Goal: Task Accomplishment & Management: Manage account settings

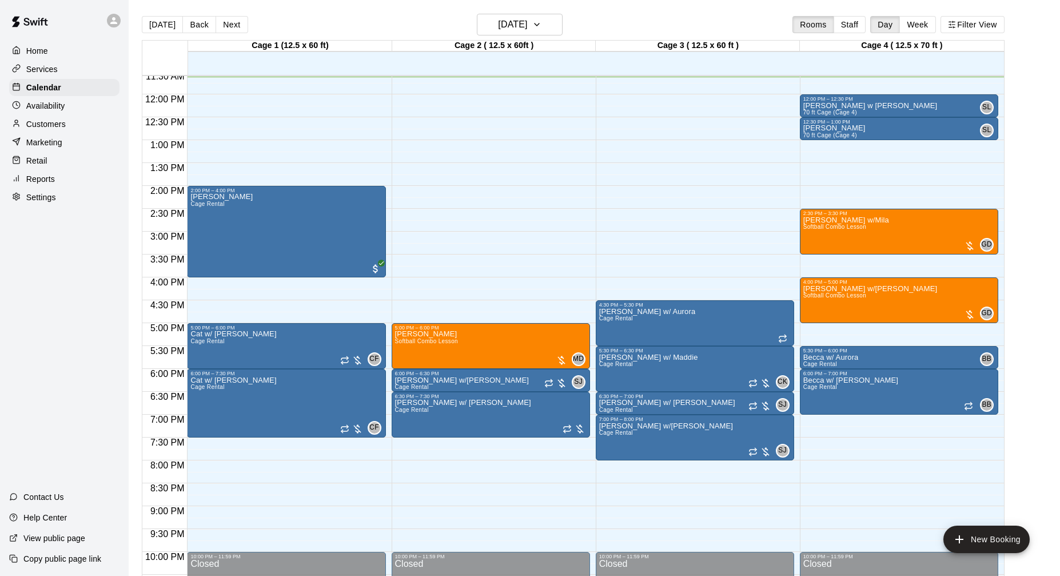
scroll to position [526, 0]
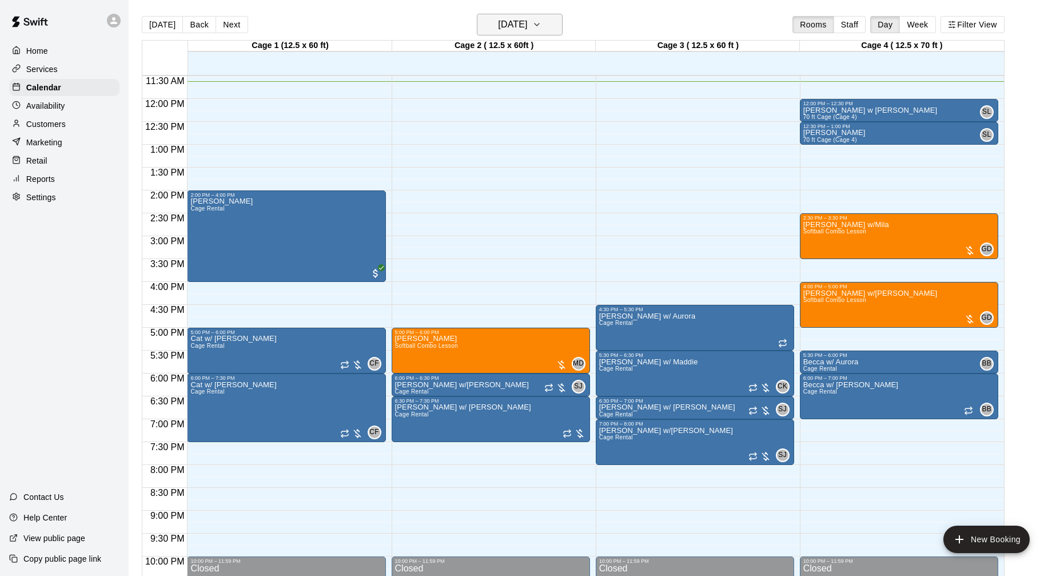
click at [510, 23] on h6 "[DATE]" at bounding box center [512, 25] width 29 height 16
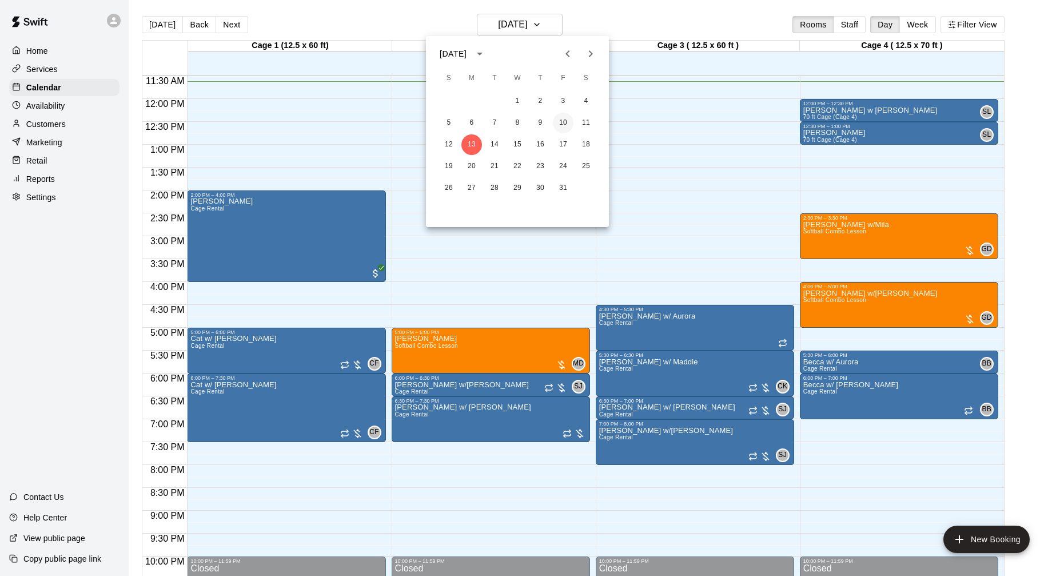
click at [562, 124] on button "10" at bounding box center [563, 123] width 21 height 21
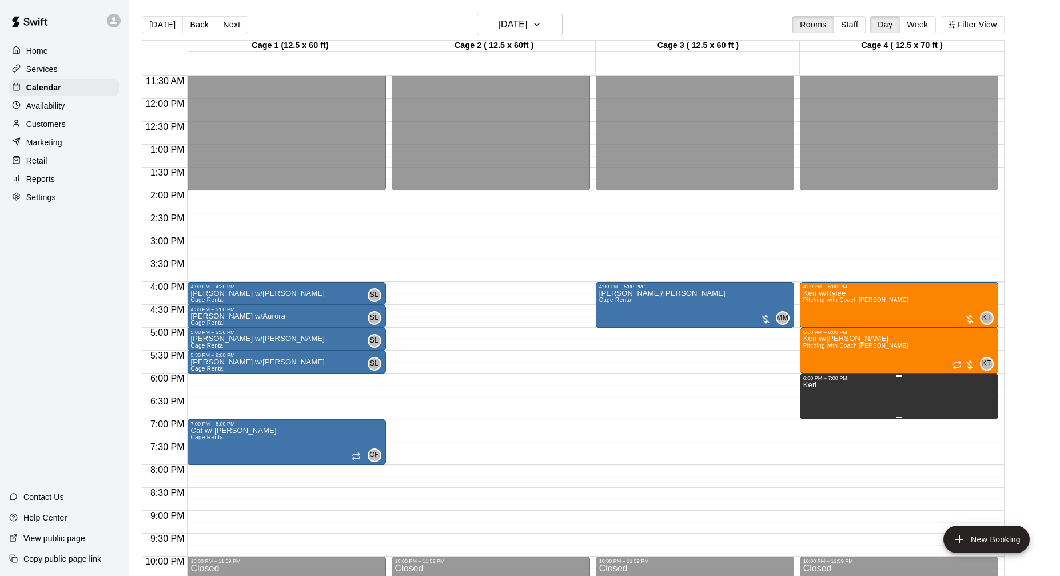
click at [818, 420] on icon "delete" at bounding box center [815, 421] width 14 height 14
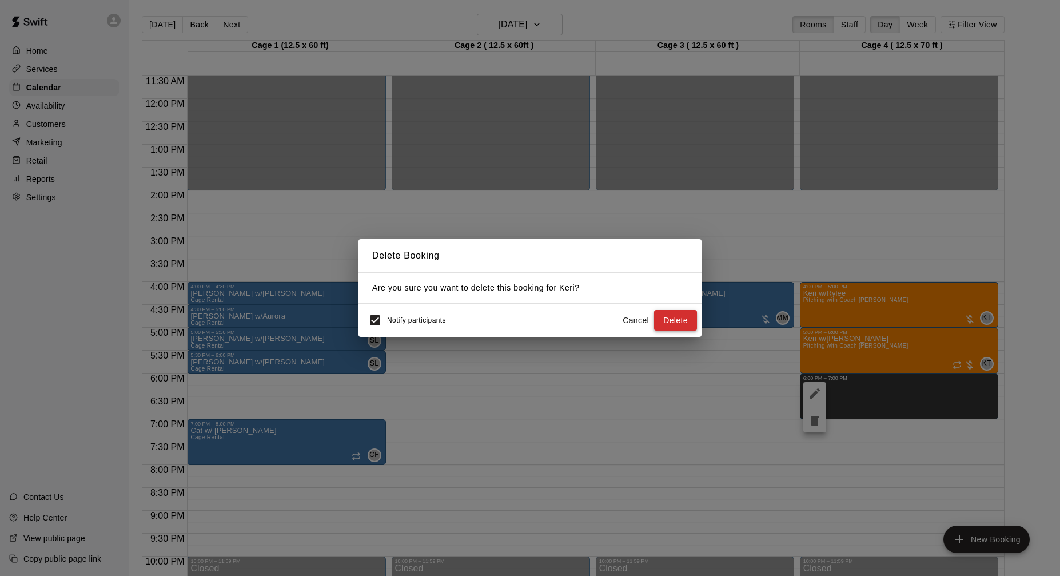
click at [671, 316] on button "Delete" at bounding box center [675, 320] width 43 height 21
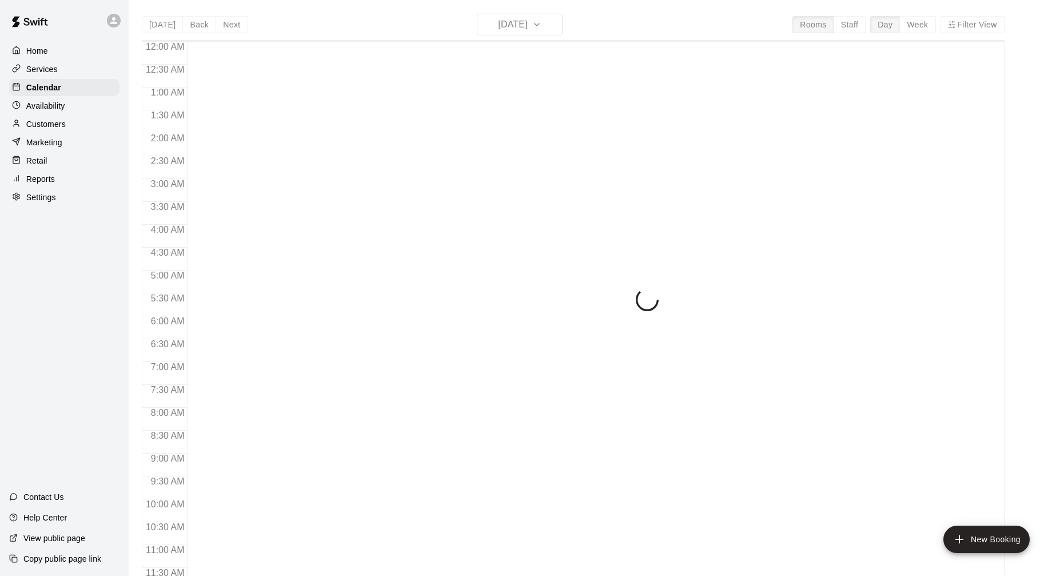
scroll to position [534, 0]
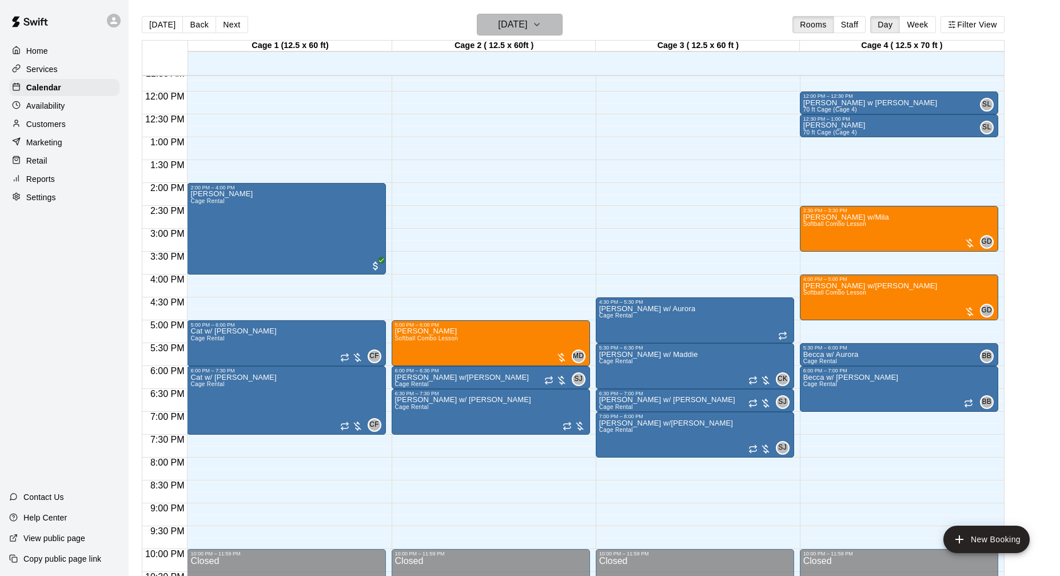
click at [527, 21] on h6 "[DATE]" at bounding box center [512, 25] width 29 height 16
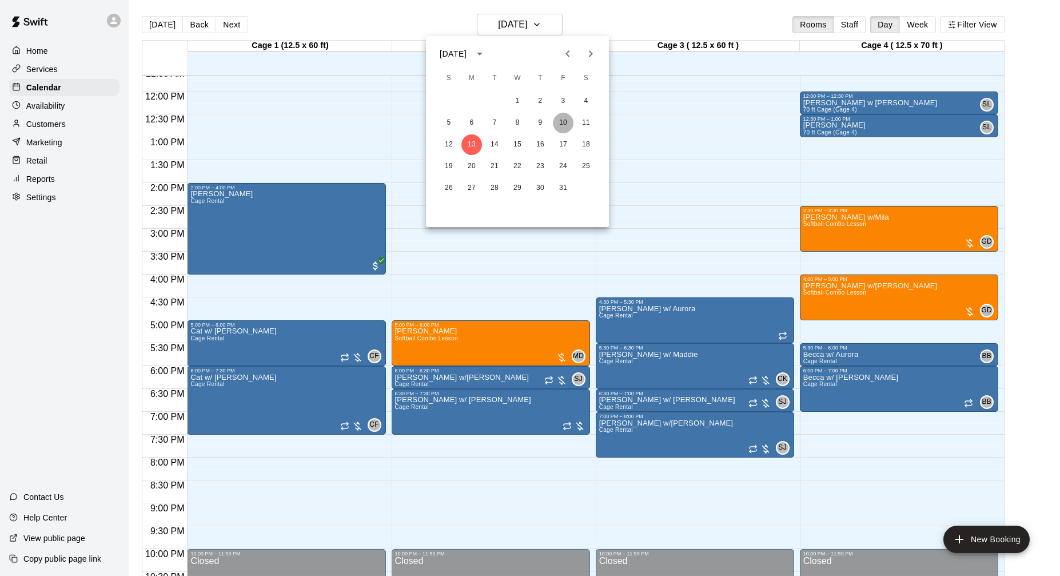
click at [563, 124] on button "10" at bounding box center [563, 123] width 21 height 21
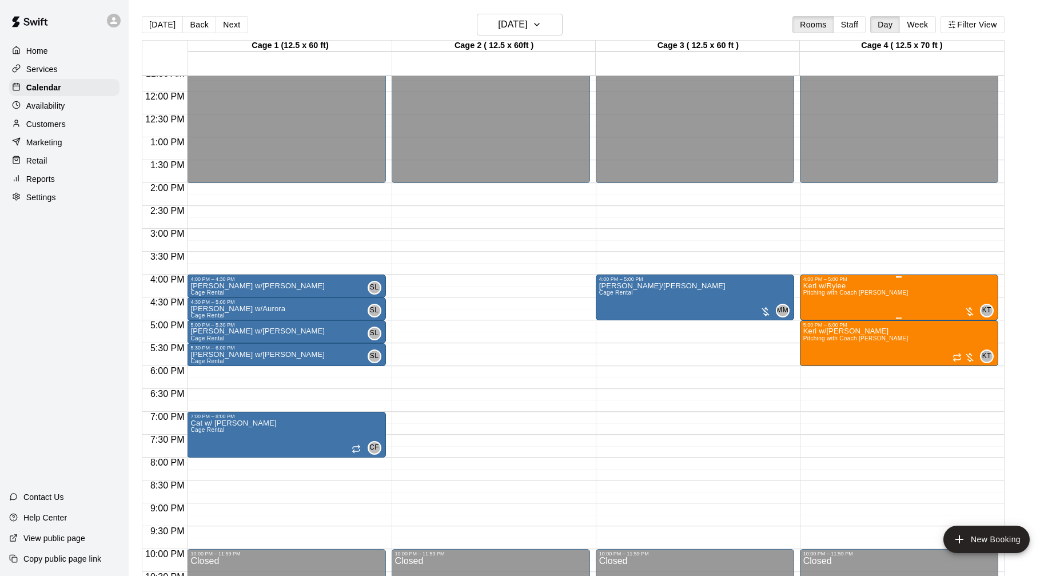
click at [970, 311] on div at bounding box center [969, 311] width 11 height 11
click at [977, 344] on img "edit" at bounding box center [975, 345] width 13 height 13
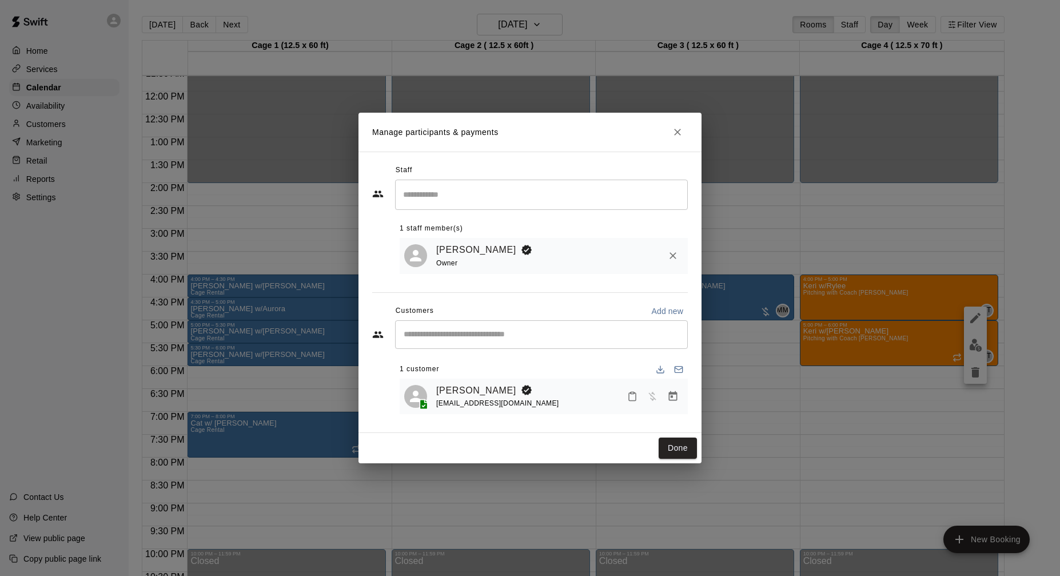
click at [675, 399] on icon "Manage bookings & payment" at bounding box center [672, 396] width 11 height 11
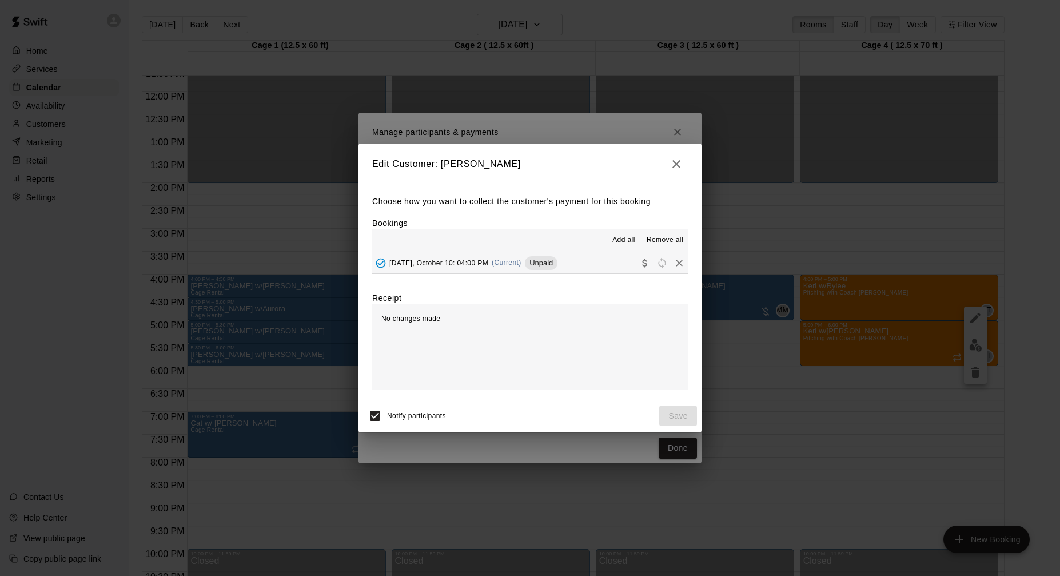
click at [579, 266] on button "[DATE], October 10: 04:00 PM (Current) Unpaid" at bounding box center [530, 262] width 316 height 21
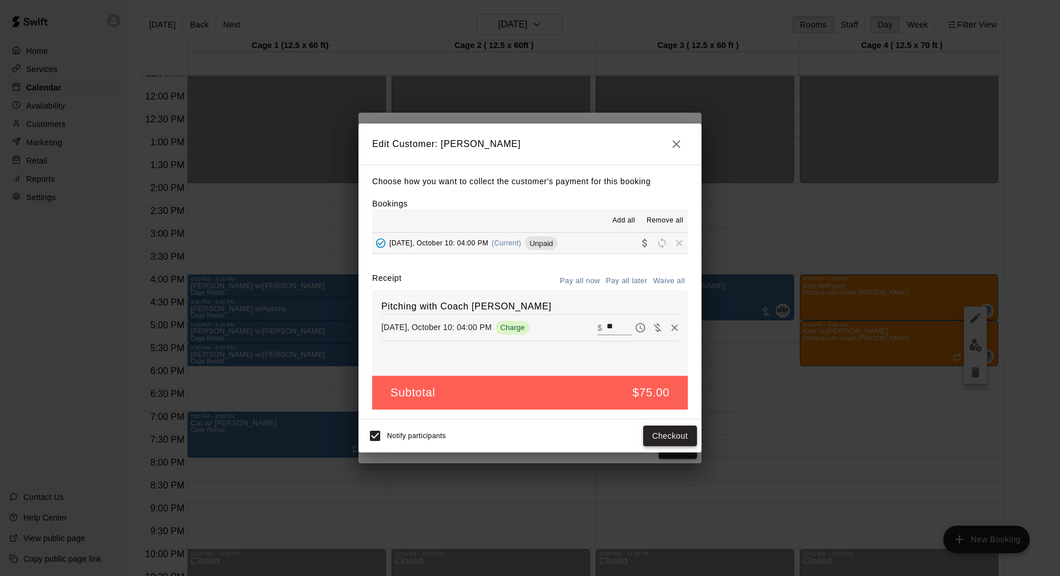
click at [671, 436] on button "Checkout" at bounding box center [670, 435] width 54 height 21
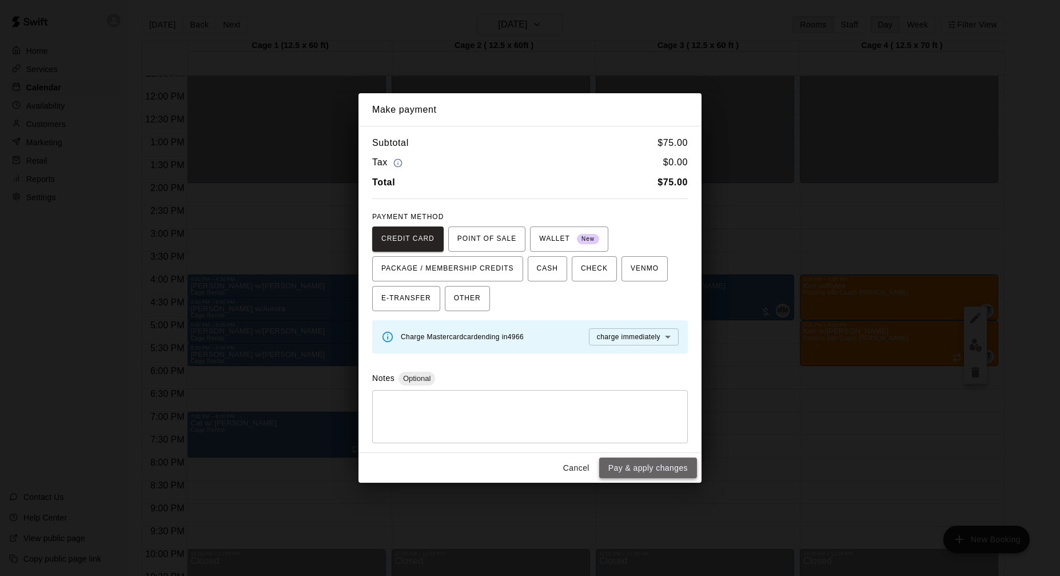
click at [624, 467] on button "Pay & apply changes" at bounding box center [648, 467] width 98 height 21
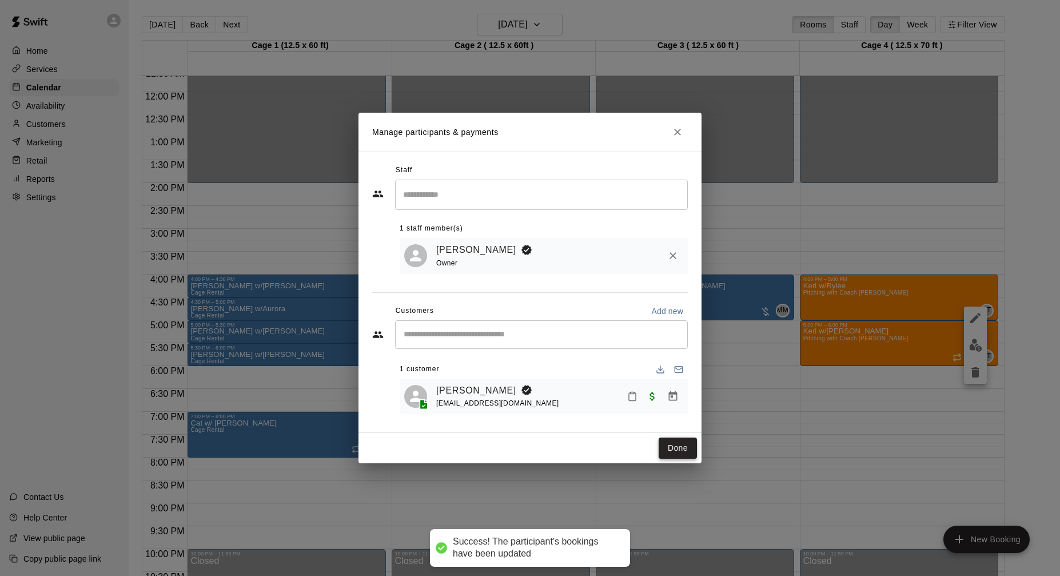
click at [670, 453] on button "Done" at bounding box center [678, 447] width 38 height 21
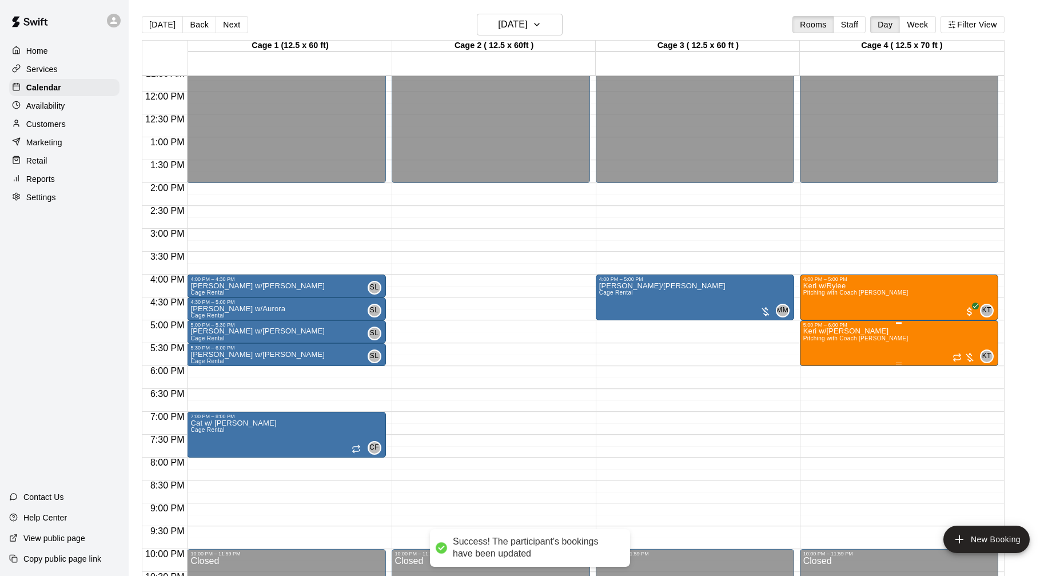
click at [970, 356] on div at bounding box center [964, 357] width 23 height 11
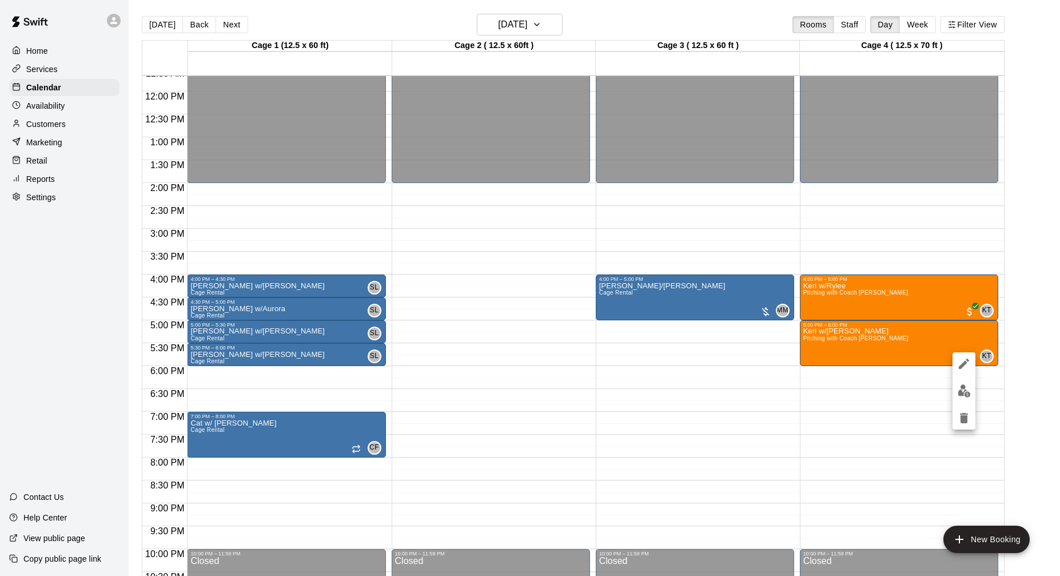
click at [958, 385] on img "edit" at bounding box center [964, 390] width 13 height 13
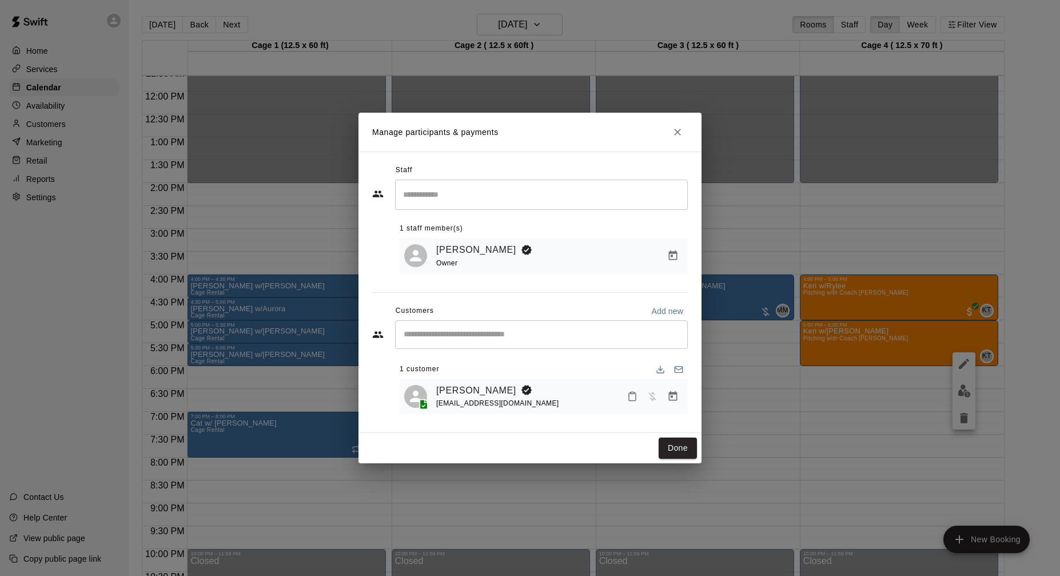
click at [668, 392] on icon "Manage bookings & payment" at bounding box center [672, 396] width 11 height 11
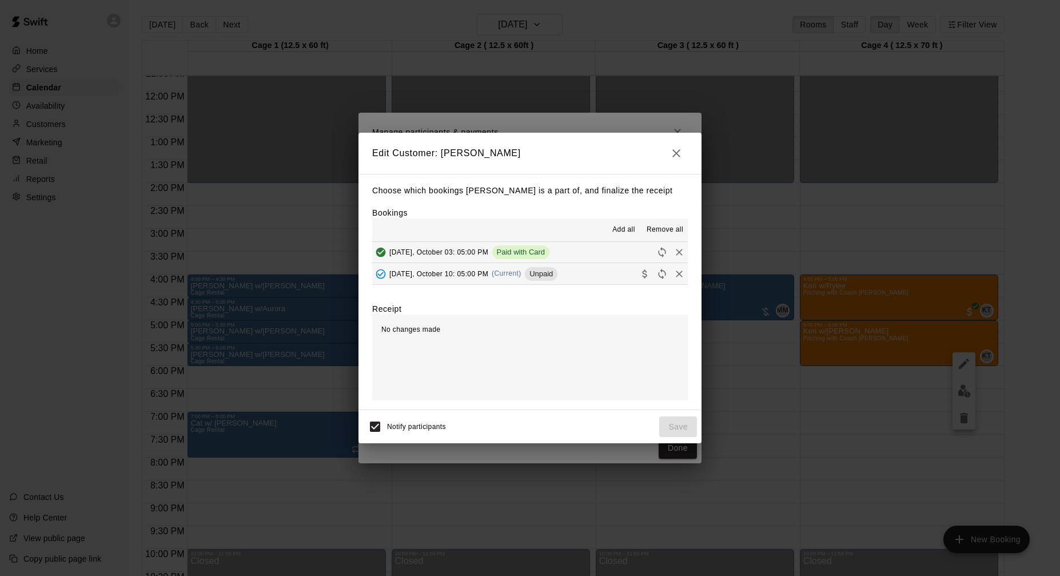
click at [594, 270] on button "[DATE], October 10: 05:00 PM (Current) Unpaid" at bounding box center [530, 273] width 316 height 21
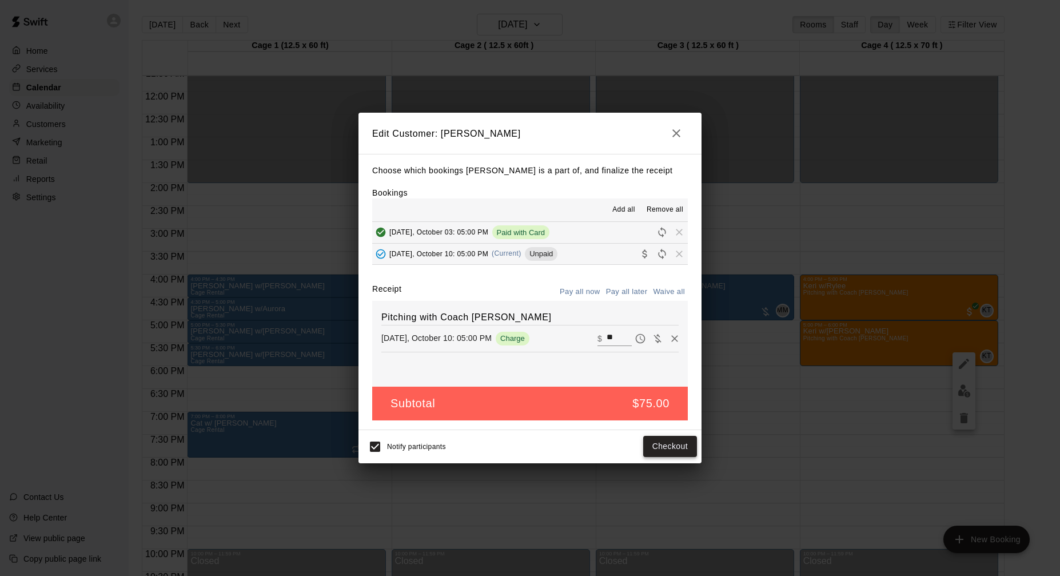
click at [688, 444] on button "Checkout" at bounding box center [670, 446] width 54 height 21
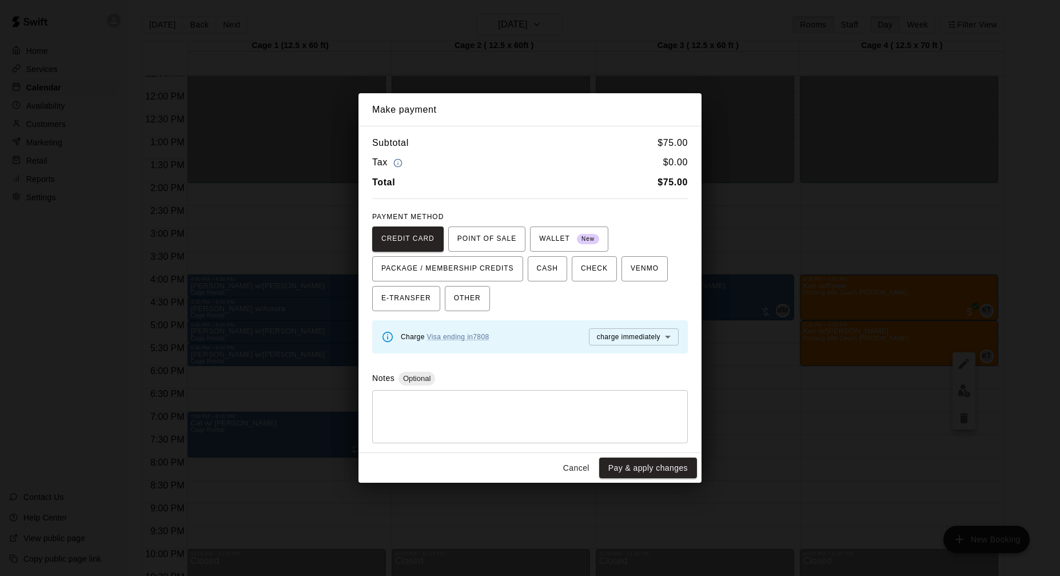
click at [652, 467] on button "Pay & apply changes" at bounding box center [648, 467] width 98 height 21
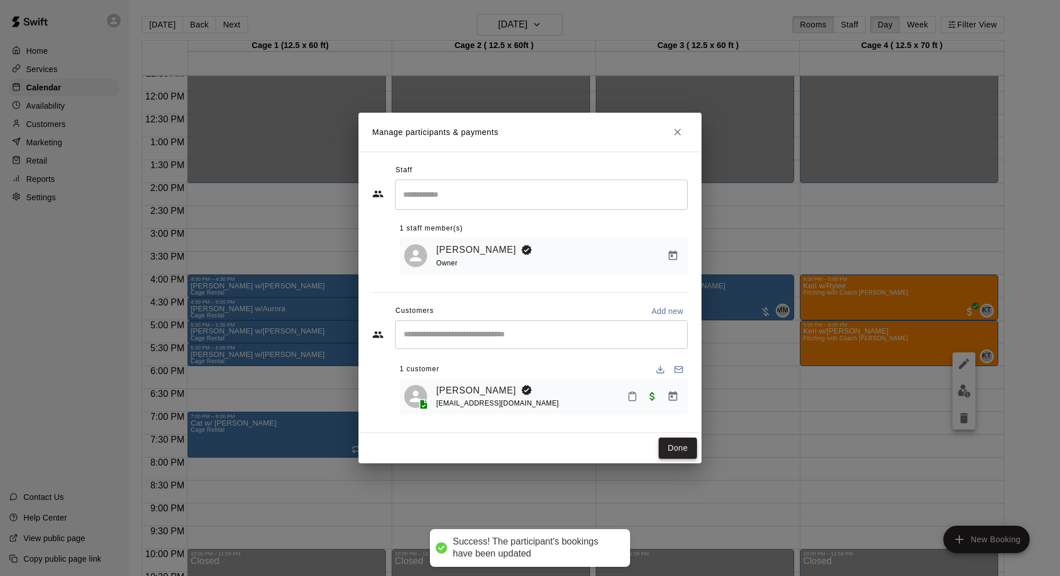
click at [668, 447] on button "Done" at bounding box center [678, 447] width 38 height 21
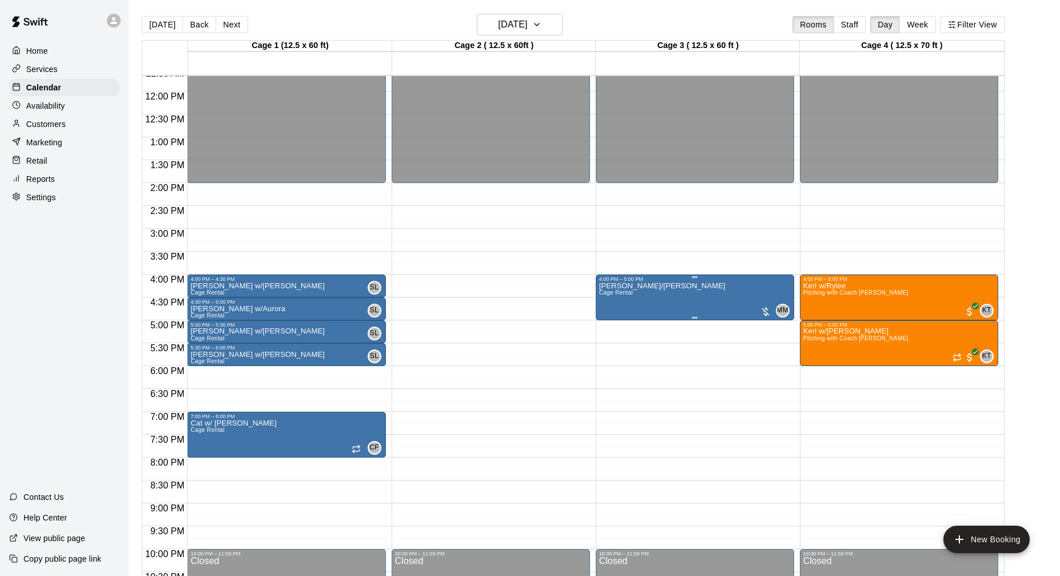
click at [767, 311] on div at bounding box center [765, 311] width 11 height 11
click at [767, 339] on img "edit" at bounding box center [771, 345] width 13 height 13
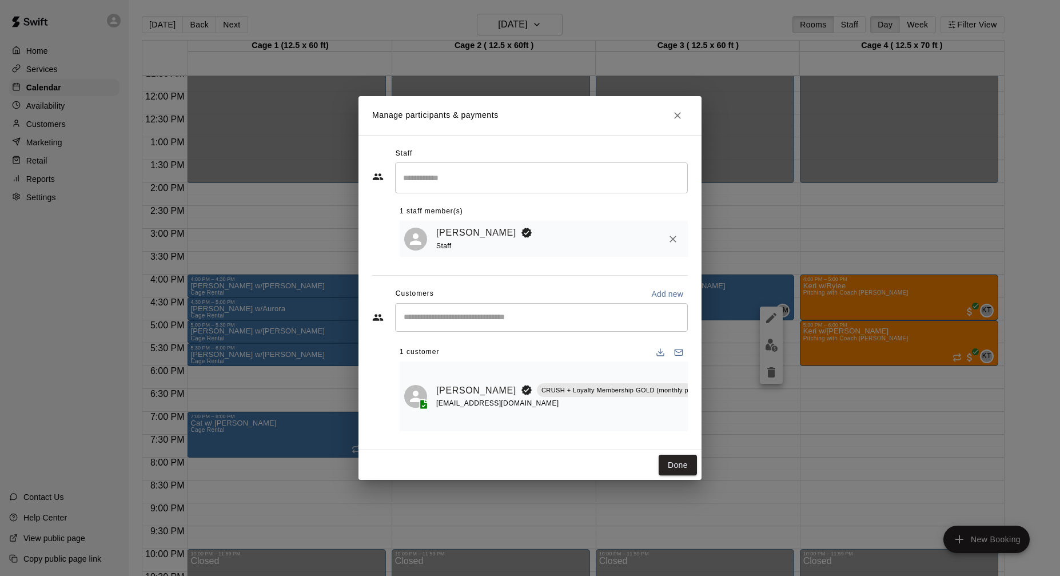
scroll to position [0, 23]
click at [701, 414] on icon "Manage bookings & payment" at bounding box center [705, 416] width 9 height 10
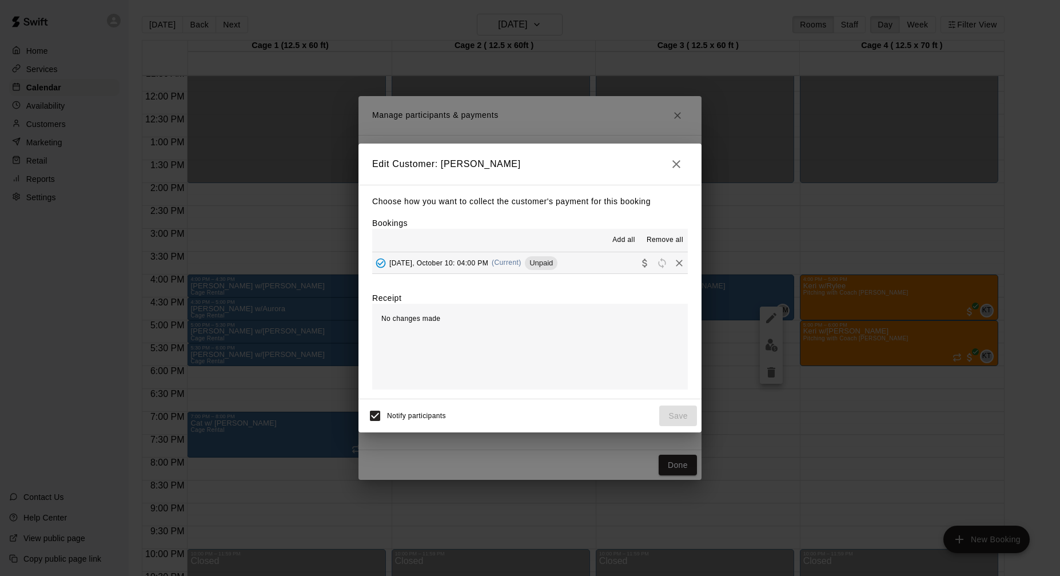
click at [599, 259] on button "[DATE], October 10: 04:00 PM (Current) Unpaid" at bounding box center [530, 262] width 316 height 21
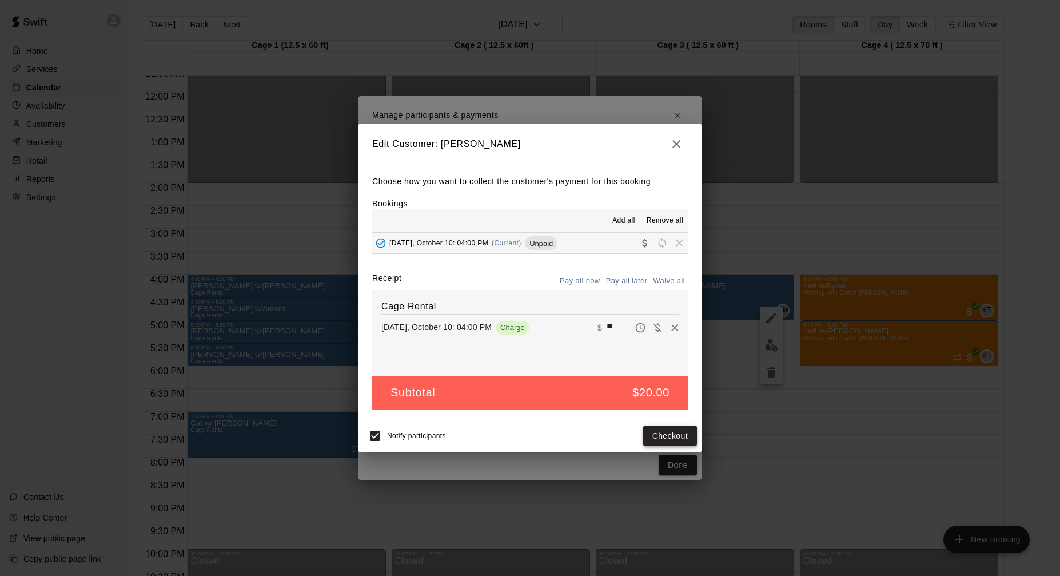
click at [677, 437] on button "Checkout" at bounding box center [670, 435] width 54 height 21
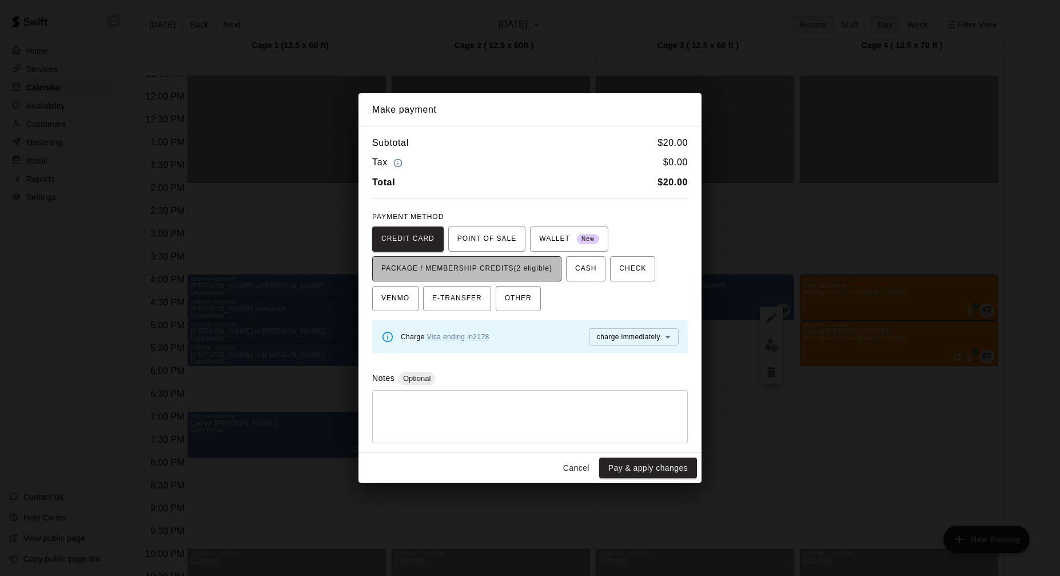
click at [519, 274] on span "PACKAGE / MEMBERSHIP CREDITS (2 eligible)" at bounding box center [466, 269] width 171 height 18
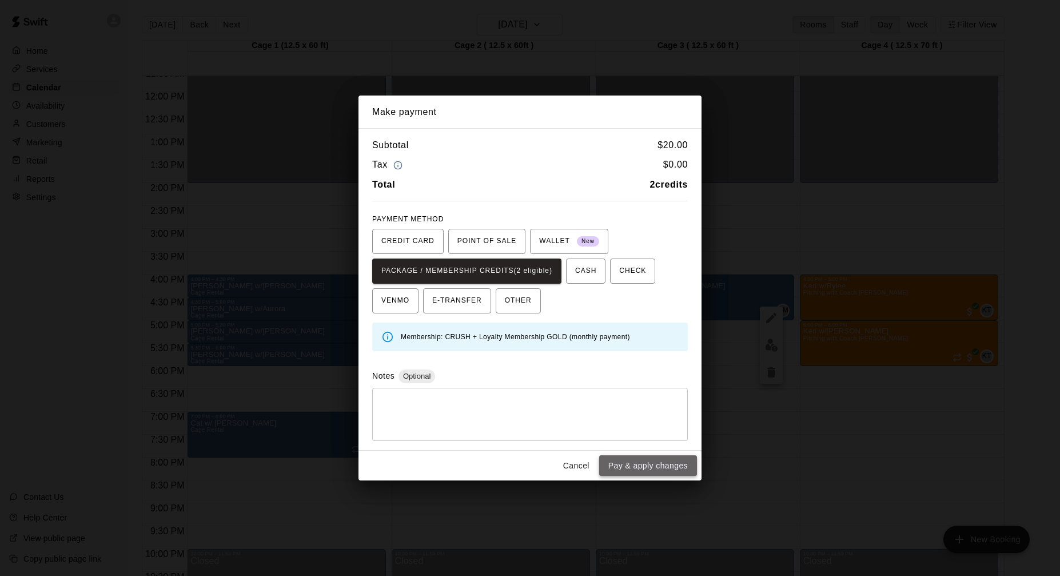
click at [632, 456] on button "Pay & apply changes" at bounding box center [648, 465] width 98 height 21
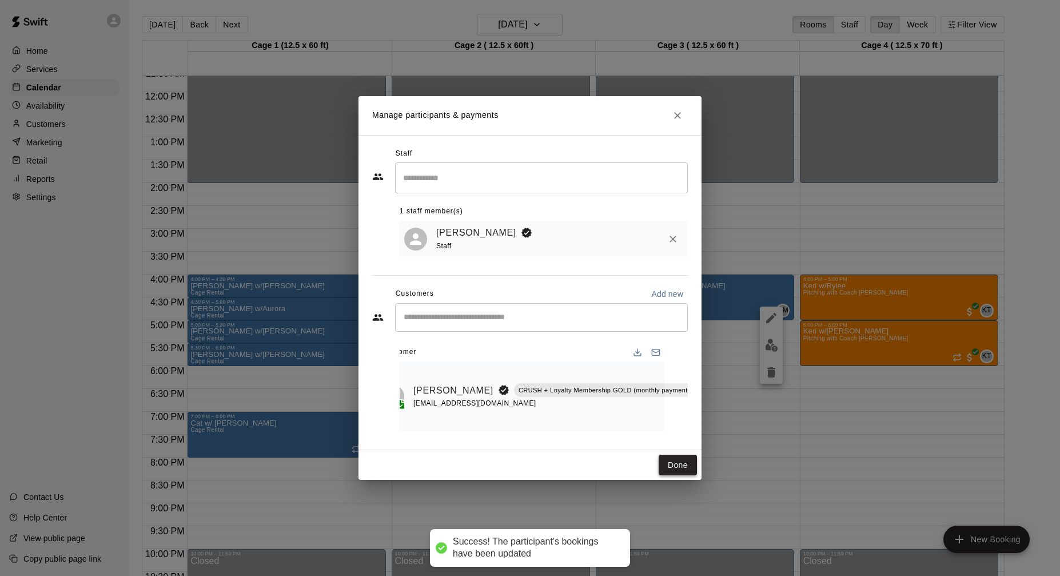
click at [670, 473] on button "Done" at bounding box center [678, 465] width 38 height 21
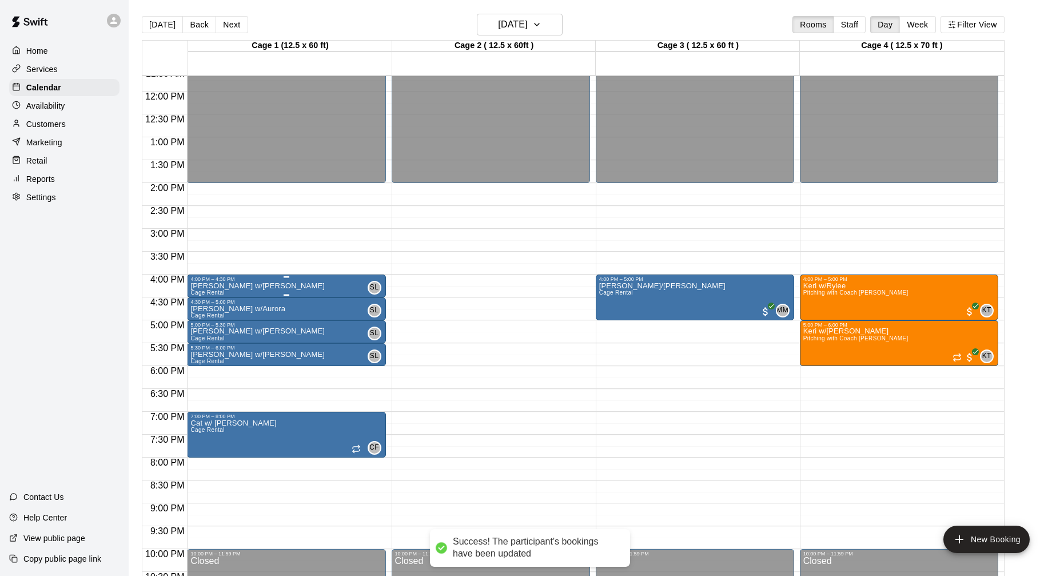
click at [352, 284] on div "[PERSON_NAME] w/[PERSON_NAME] Rental SL 0" at bounding box center [286, 570] width 192 height 576
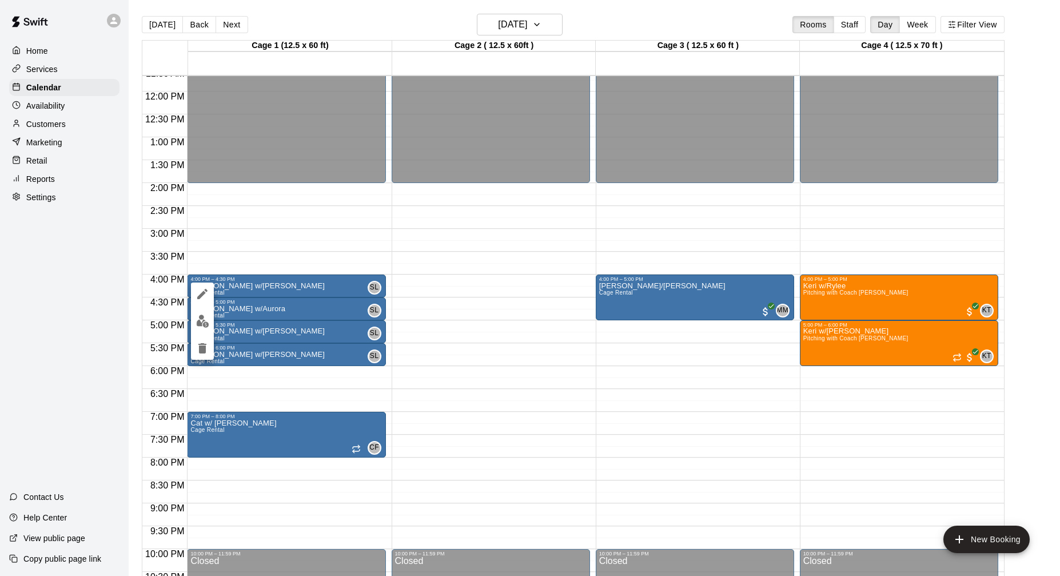
click at [540, 242] on div at bounding box center [530, 288] width 1060 height 576
click at [524, 35] on button "[DATE]" at bounding box center [520, 25] width 86 height 22
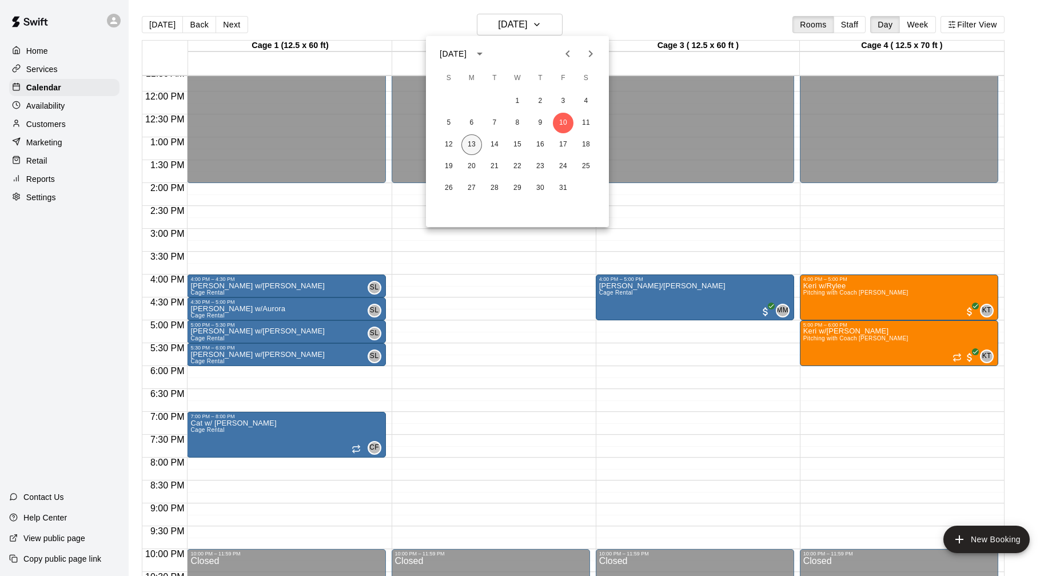
click at [475, 141] on button "13" at bounding box center [471, 144] width 21 height 21
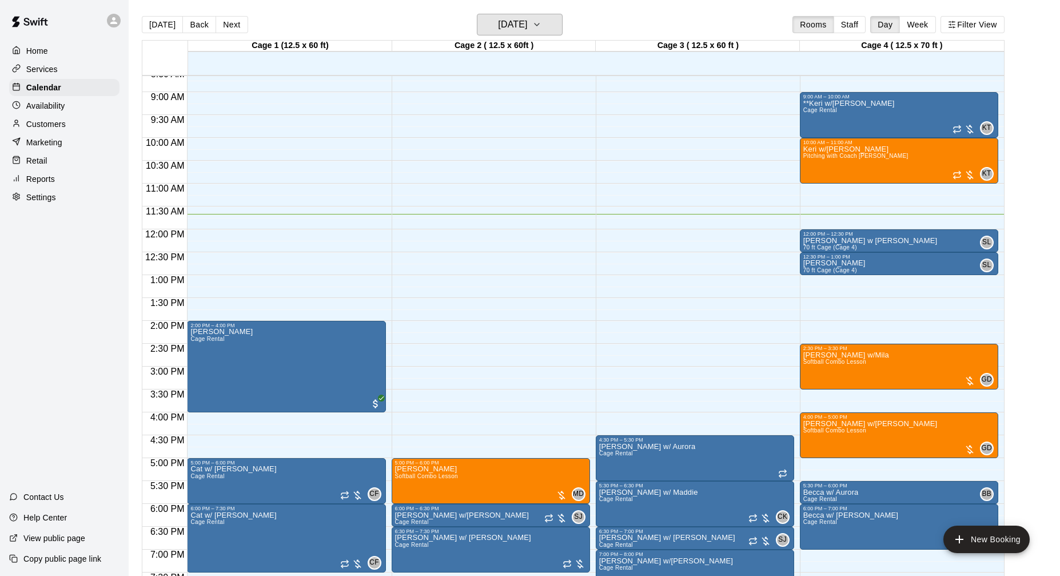
scroll to position [388, 0]
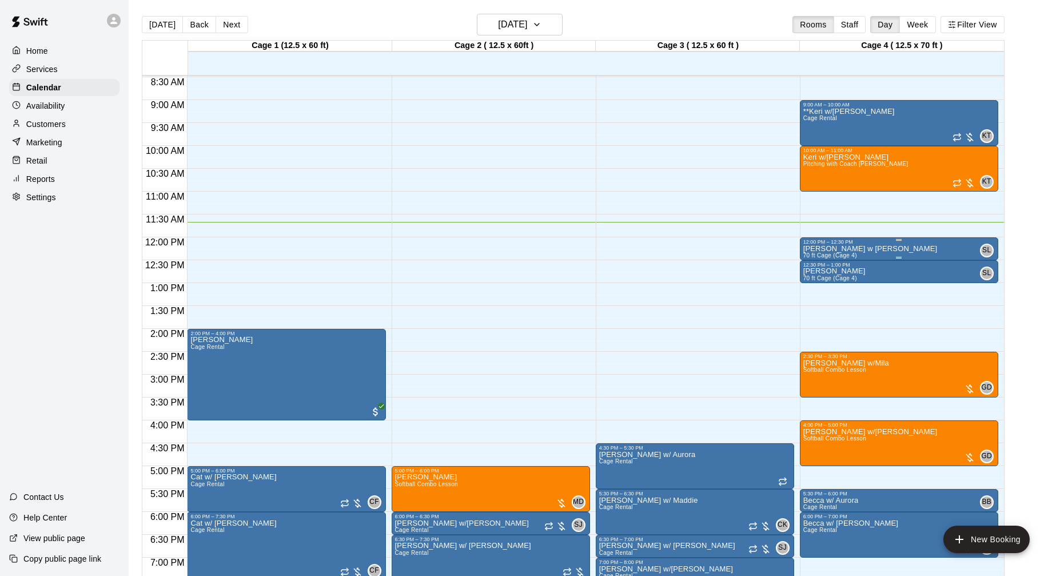
click at [901, 249] on div "[PERSON_NAME] w [PERSON_NAME] 70 ft Cage (Cage 4) SL 0" at bounding box center [899, 533] width 192 height 576
click at [817, 279] on img "edit" at bounding box center [815, 284] width 13 height 13
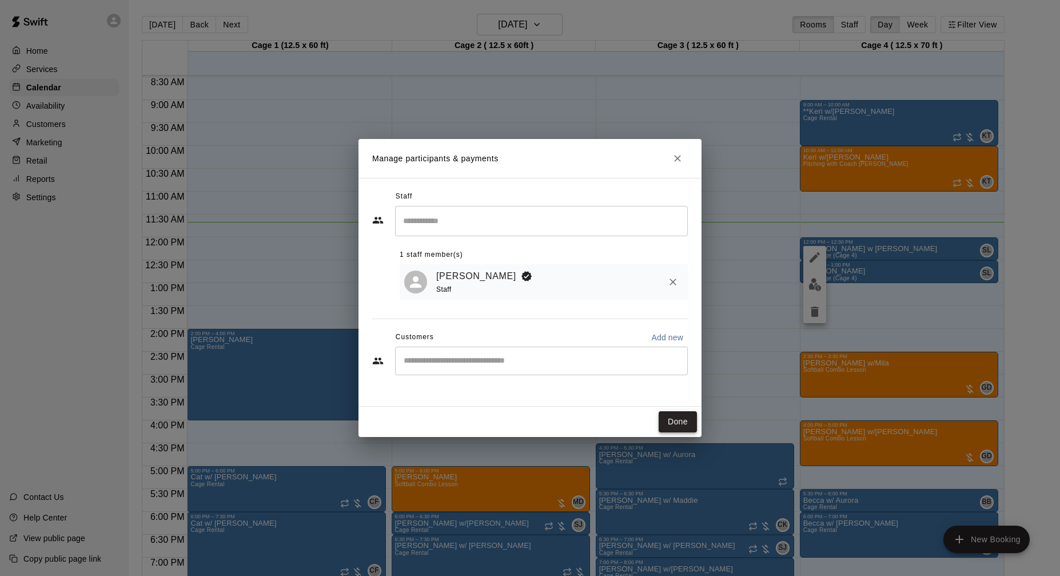
click at [675, 426] on button "Done" at bounding box center [678, 421] width 38 height 21
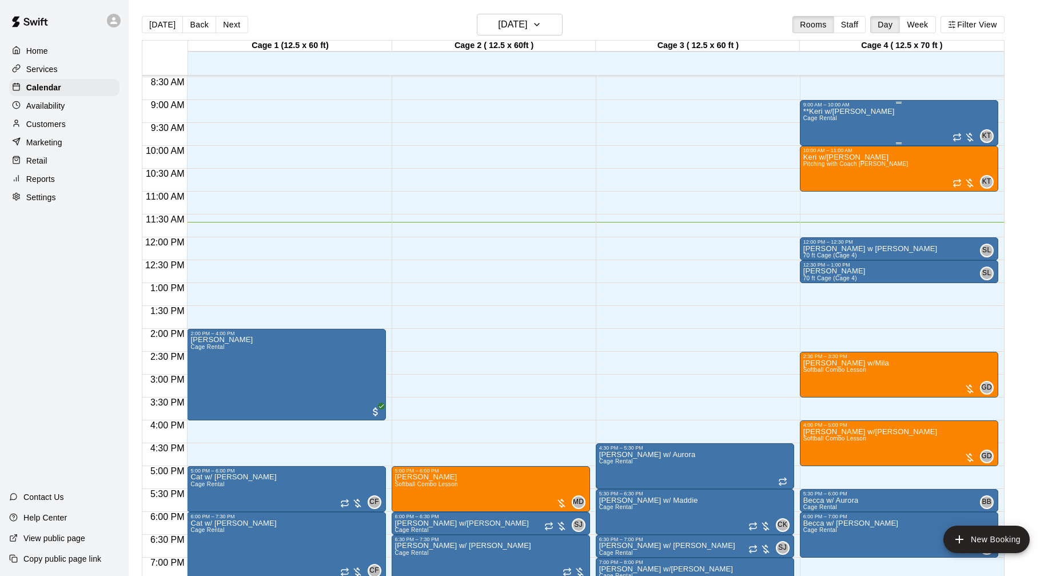
click at [969, 138] on div at bounding box center [964, 137] width 23 height 11
click at [970, 169] on button "edit" at bounding box center [964, 171] width 23 height 22
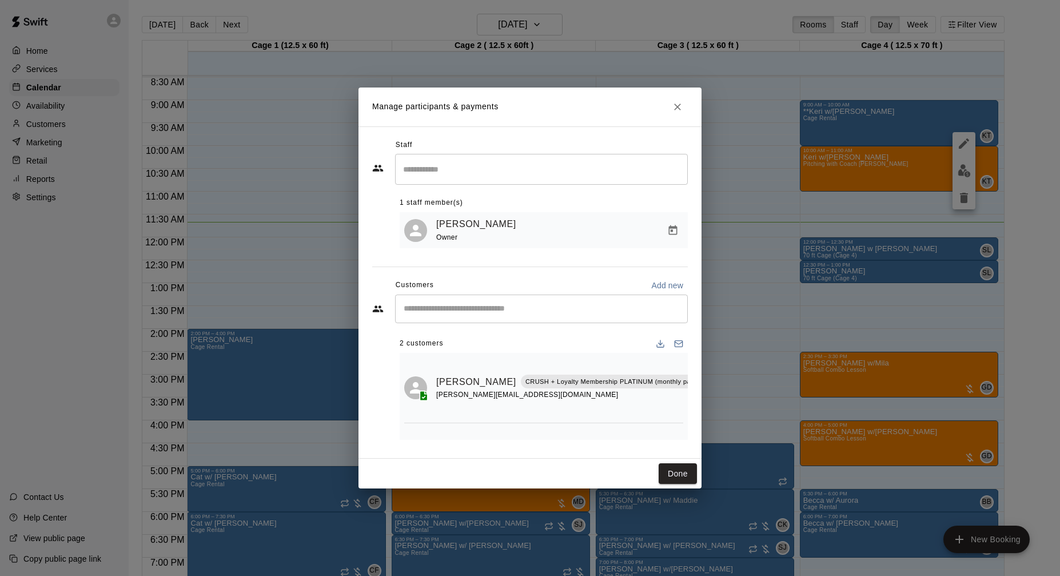
scroll to position [0, 23]
click at [699, 405] on icon "Manage bookings & payment" at bounding box center [703, 408] width 9 height 10
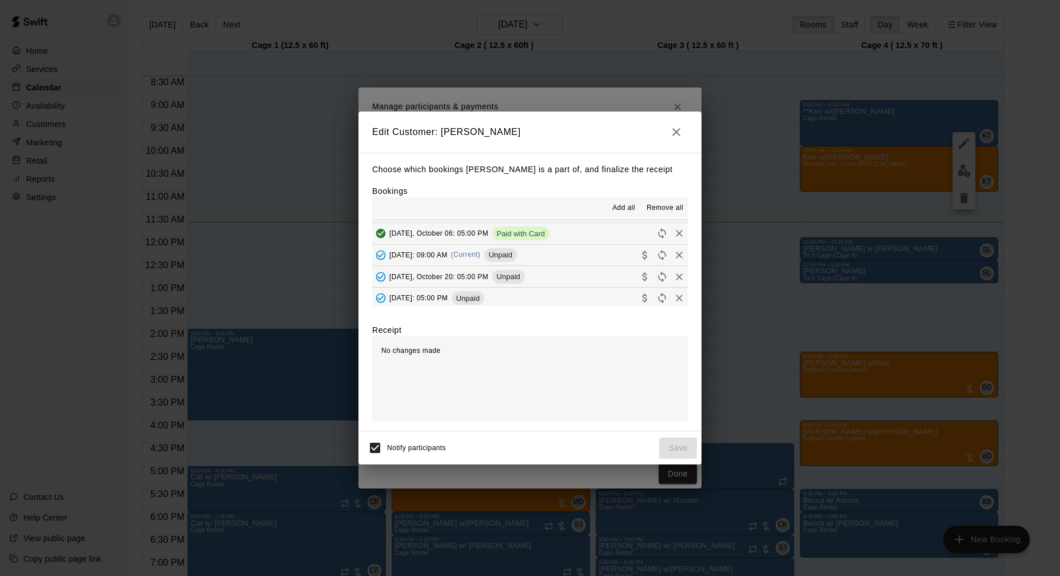
scroll to position [22, 0]
click at [448, 250] on span "[DATE]: 09:00 AM" at bounding box center [418, 252] width 58 height 8
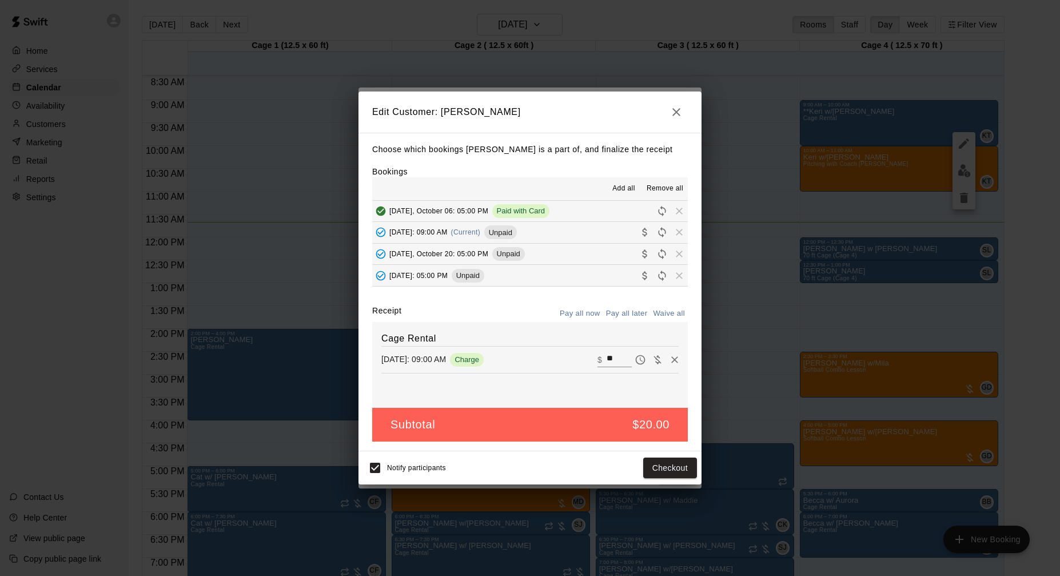
click at [666, 456] on div "Notify participants Checkout" at bounding box center [530, 468] width 334 height 24
click at [666, 465] on button "Checkout" at bounding box center [670, 467] width 54 height 21
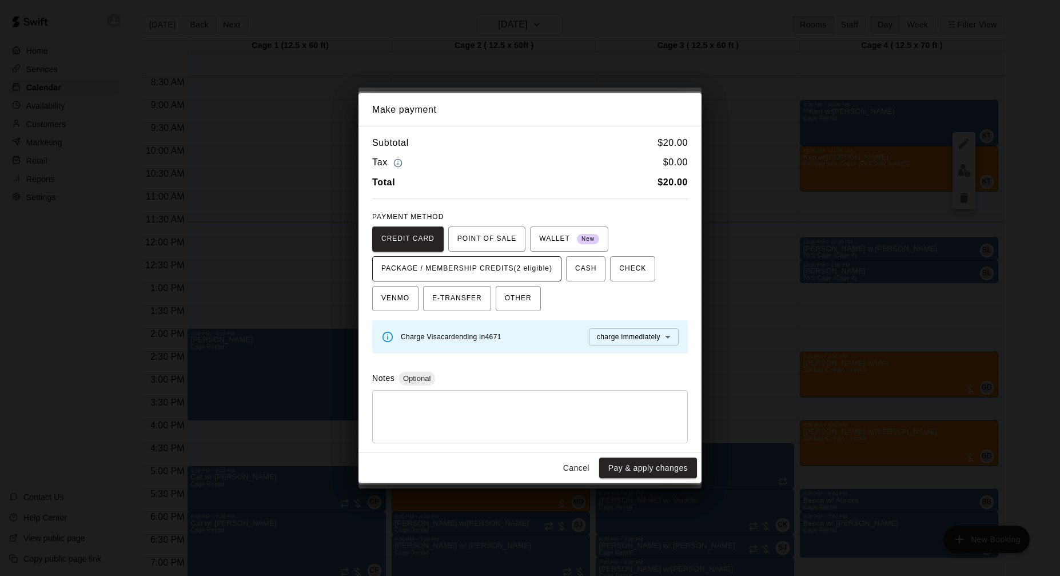
click at [550, 275] on span "PACKAGE / MEMBERSHIP CREDITS (2 eligible)" at bounding box center [466, 269] width 171 height 18
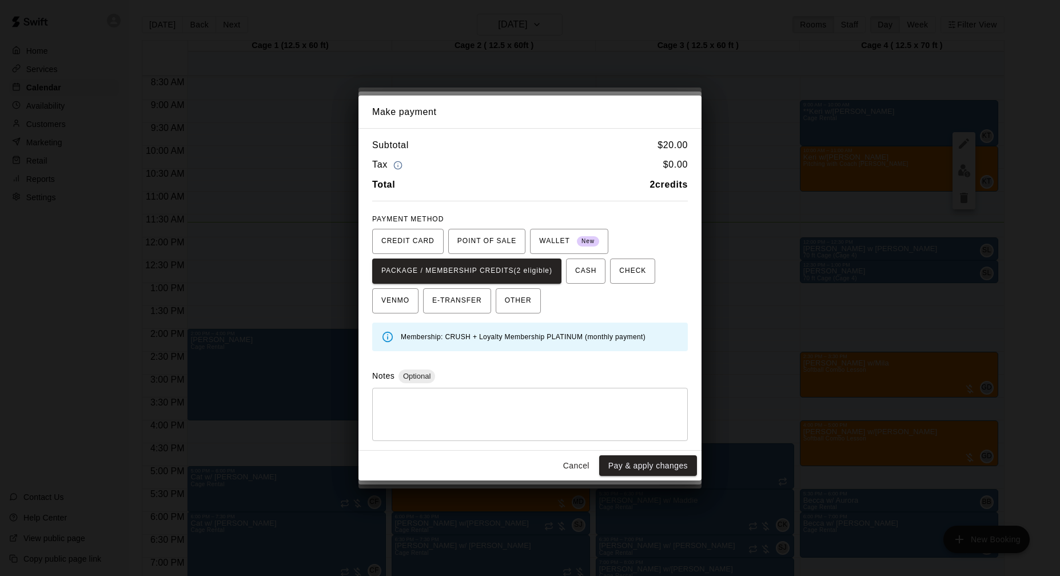
click at [635, 469] on button "Pay & apply changes" at bounding box center [648, 465] width 98 height 21
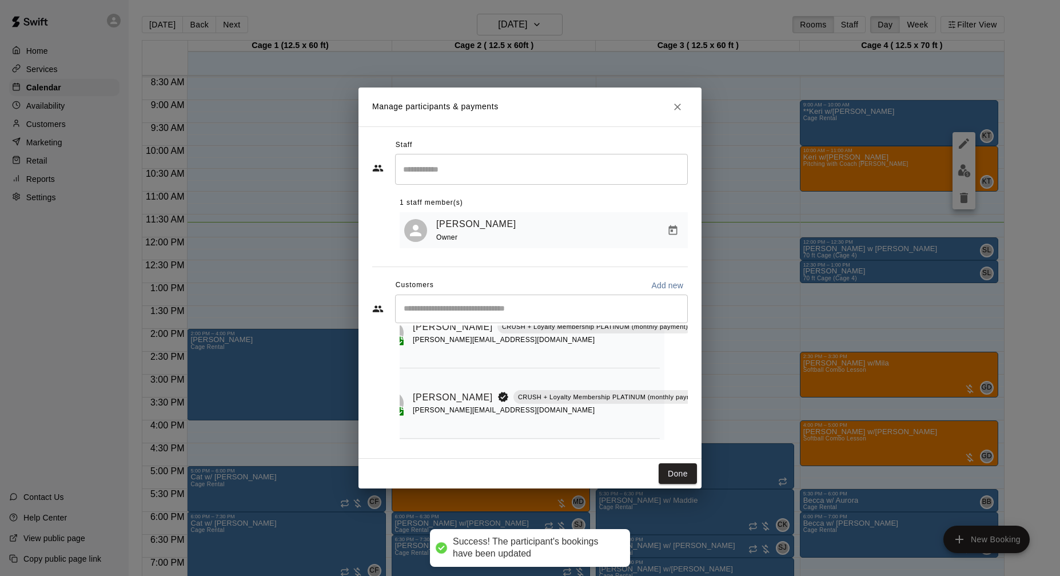
scroll to position [58, 23]
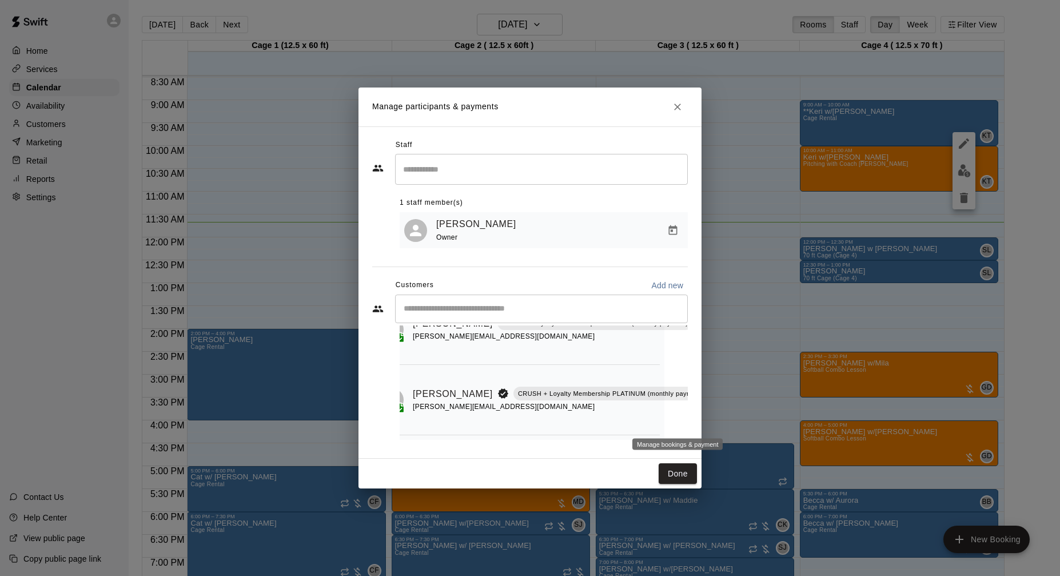
click at [715, 416] on icon "Manage bookings & payment" at bounding box center [719, 420] width 9 height 10
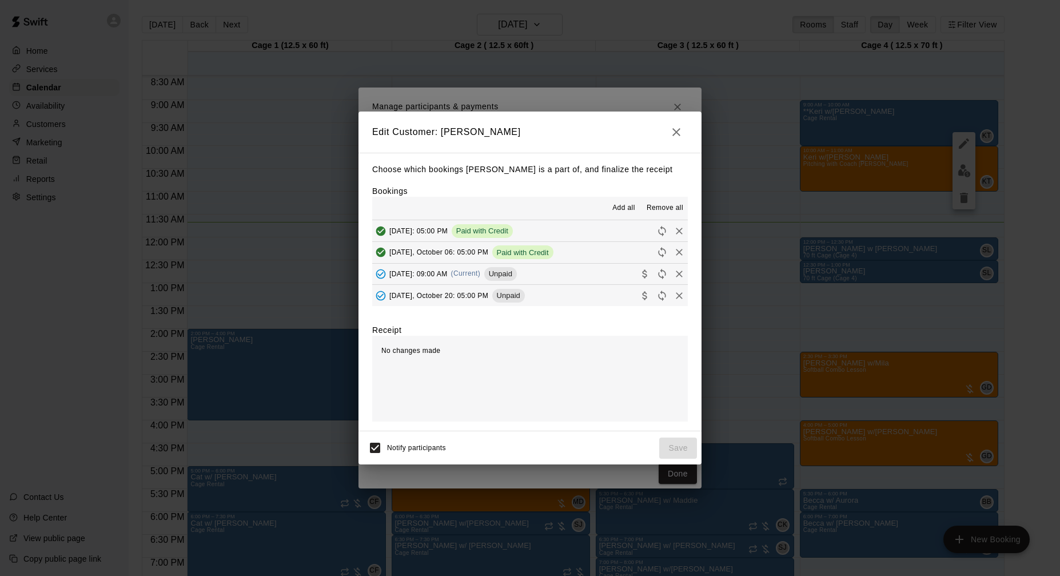
click at [593, 270] on button "[DATE]: 09:00 AM (Current) Unpaid" at bounding box center [530, 274] width 316 height 21
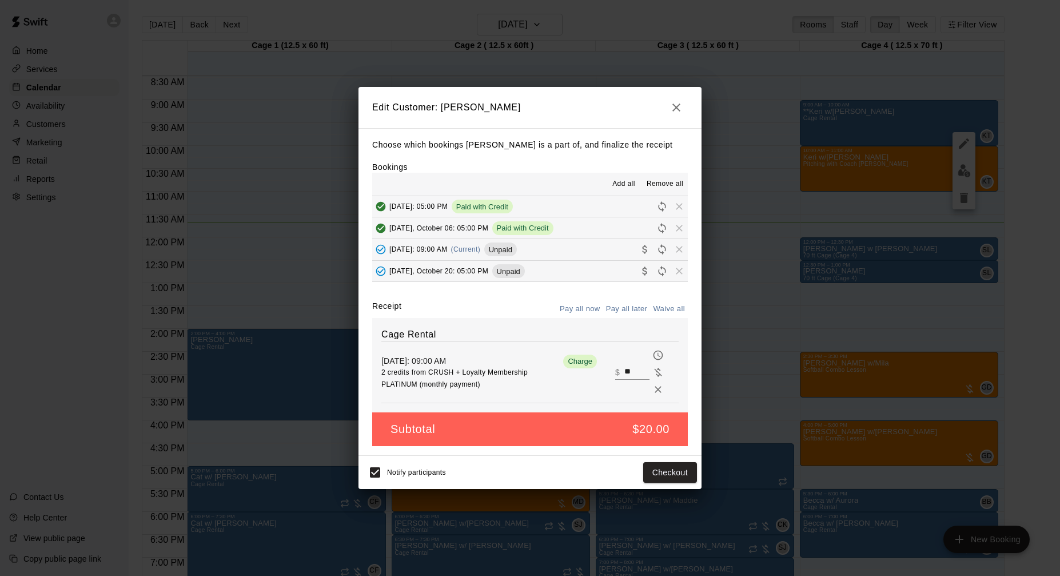
click at [625, 369] on input "**" at bounding box center [636, 372] width 25 height 15
type input "**"
click at [676, 473] on button "Checkout" at bounding box center [670, 472] width 54 height 21
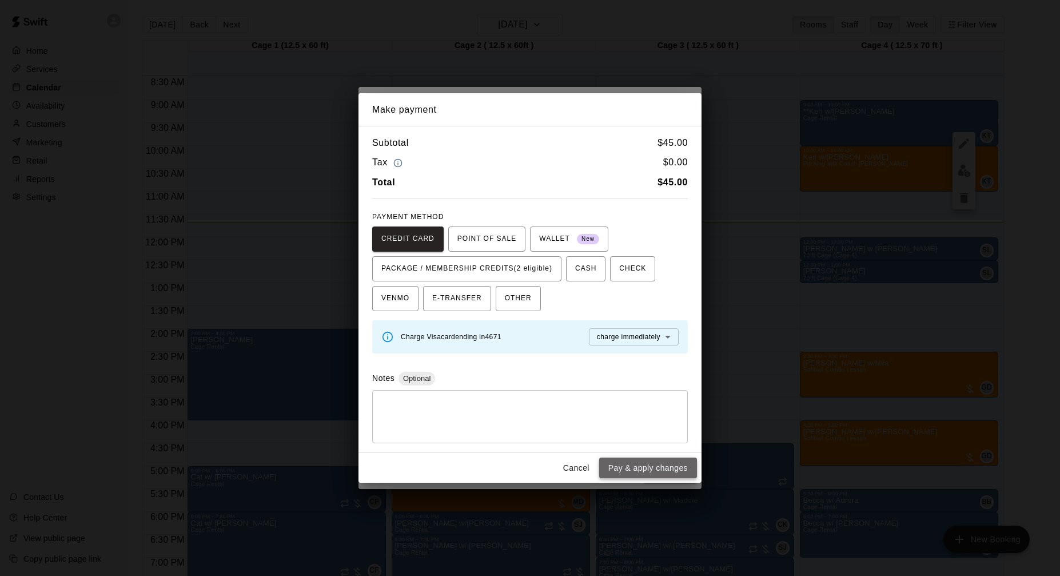
click at [639, 468] on button "Pay & apply changes" at bounding box center [648, 467] width 98 height 21
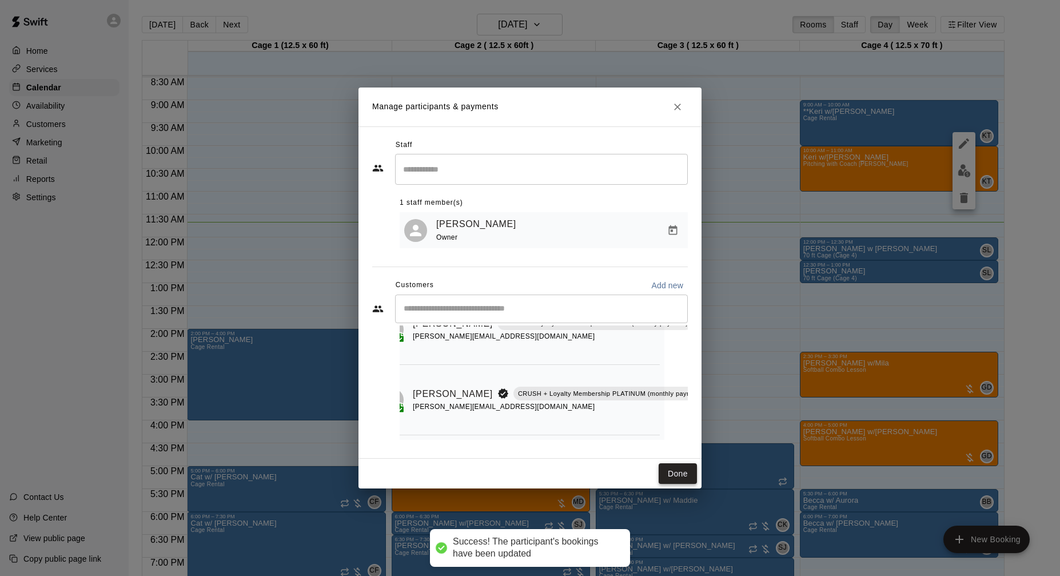
click at [674, 470] on button "Done" at bounding box center [678, 473] width 38 height 21
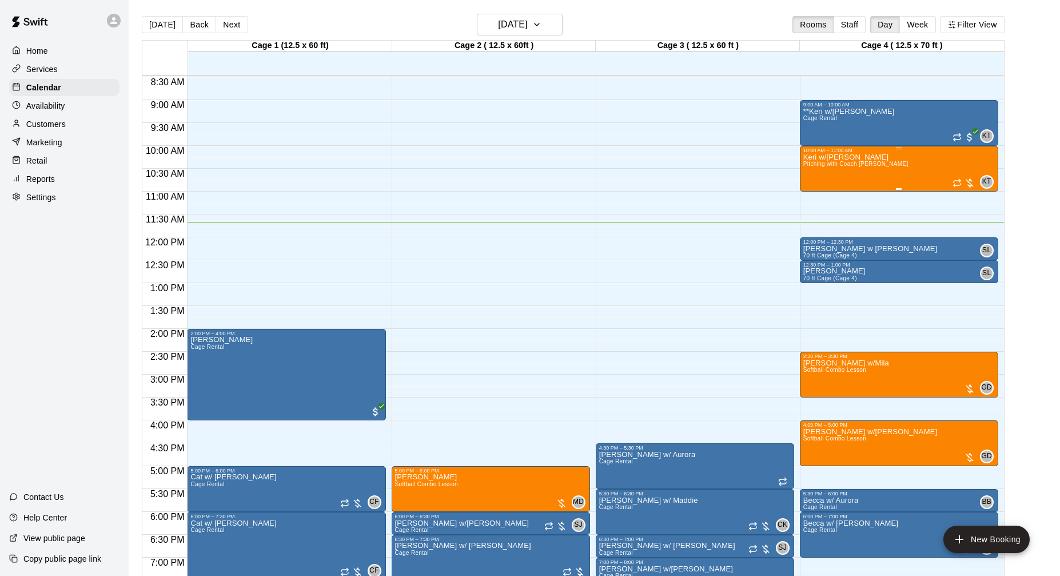
click at [972, 182] on div at bounding box center [964, 182] width 23 height 11
click at [965, 228] on div at bounding box center [964, 216] width 23 height 77
click at [967, 218] on img "edit" at bounding box center [964, 216] width 13 height 13
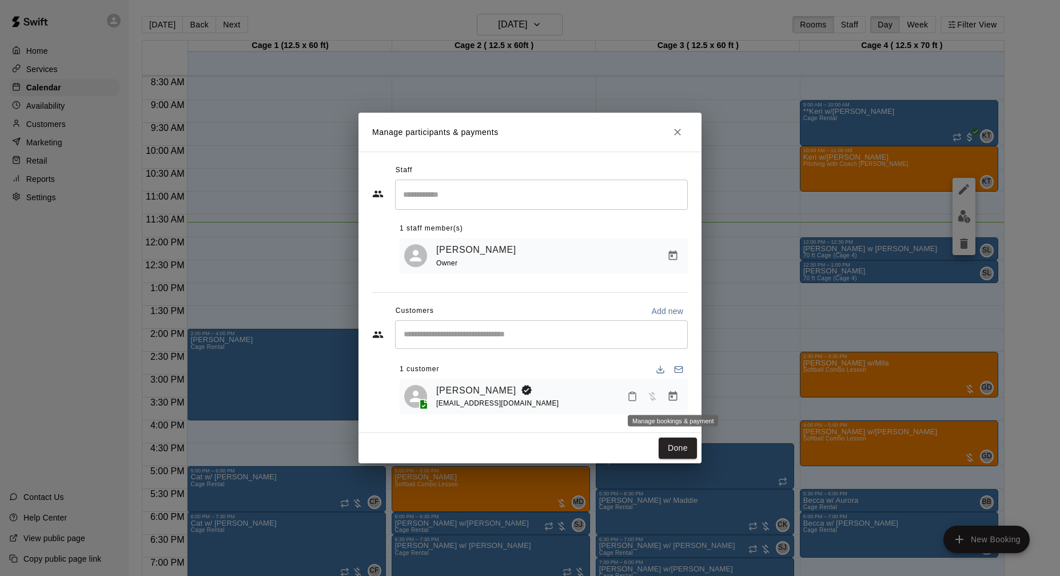
click at [671, 394] on icon "Manage bookings & payment" at bounding box center [673, 396] width 9 height 10
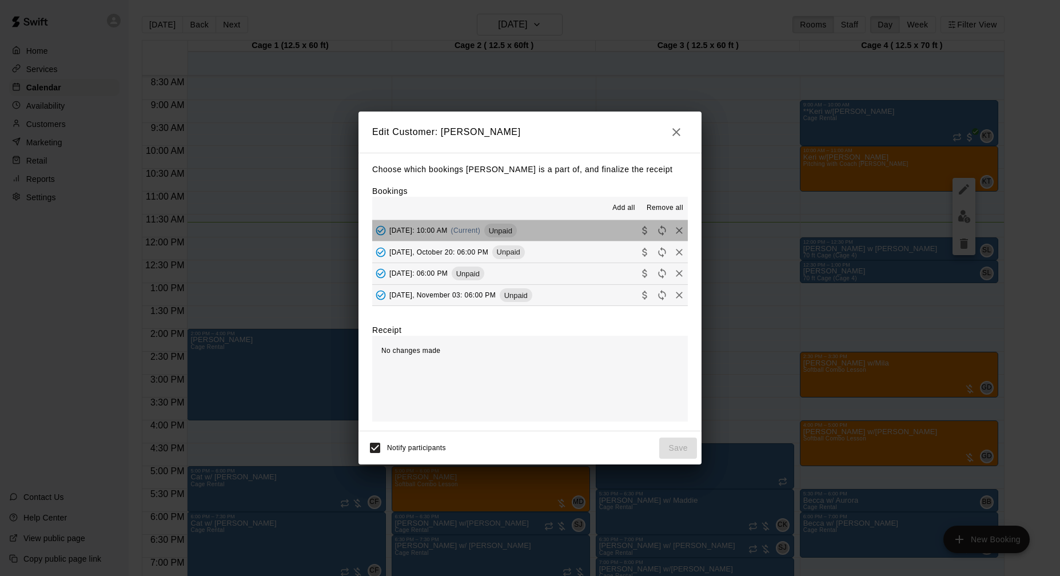
scroll to position [91, 0]
click at [583, 230] on button "[DATE]: 10:00 AM (Current) Unpaid" at bounding box center [530, 226] width 316 height 21
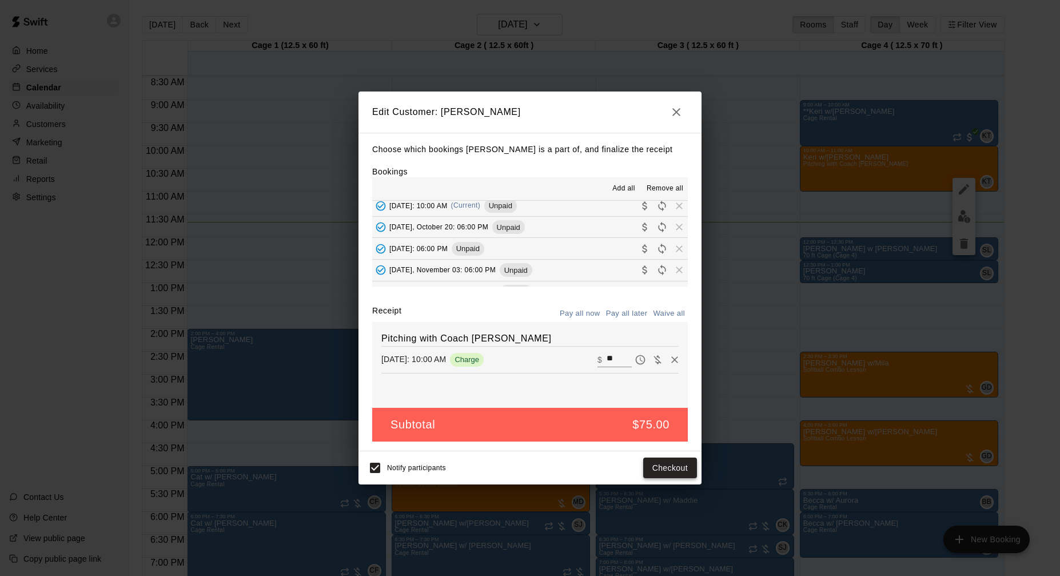
click at [672, 465] on button "Checkout" at bounding box center [670, 467] width 54 height 21
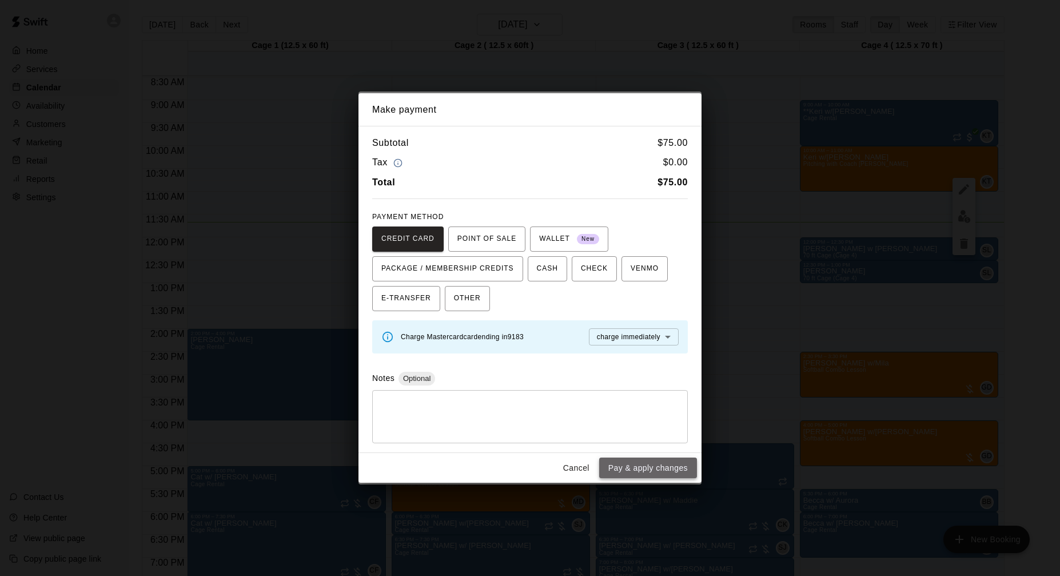
click at [642, 468] on button "Pay & apply changes" at bounding box center [648, 467] width 98 height 21
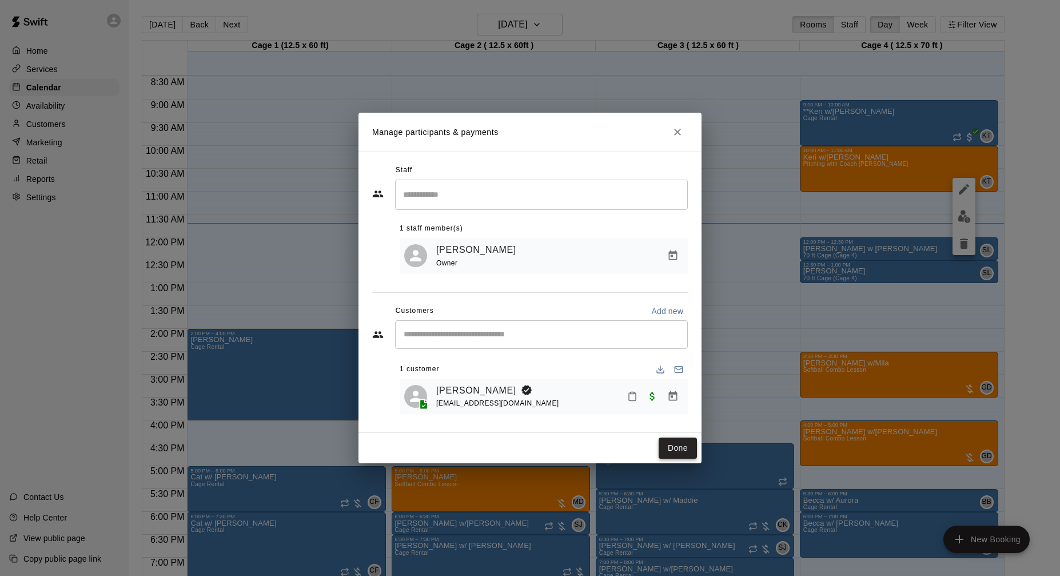
click at [676, 449] on button "Done" at bounding box center [678, 447] width 38 height 21
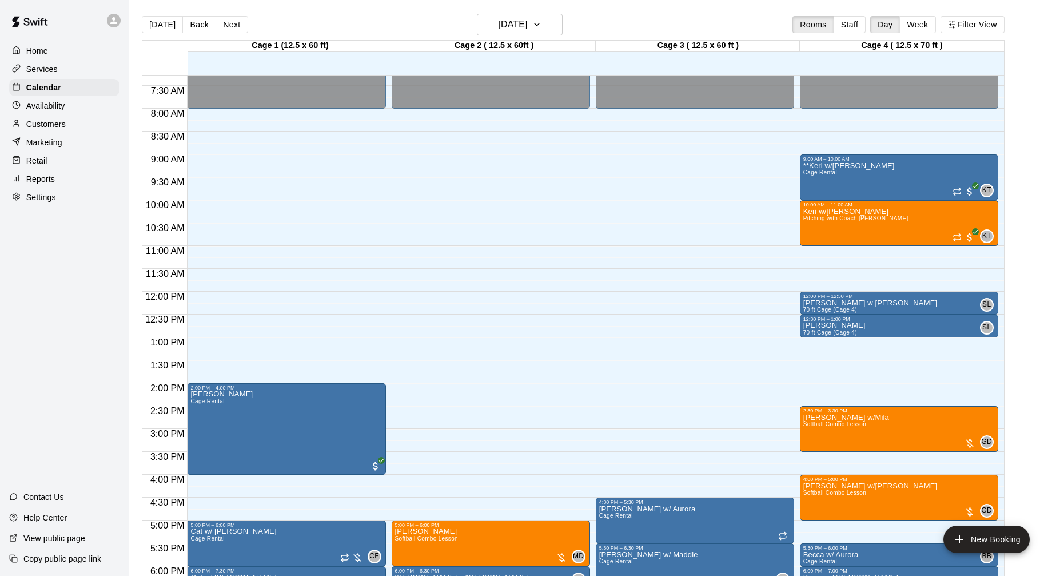
scroll to position [333, 0]
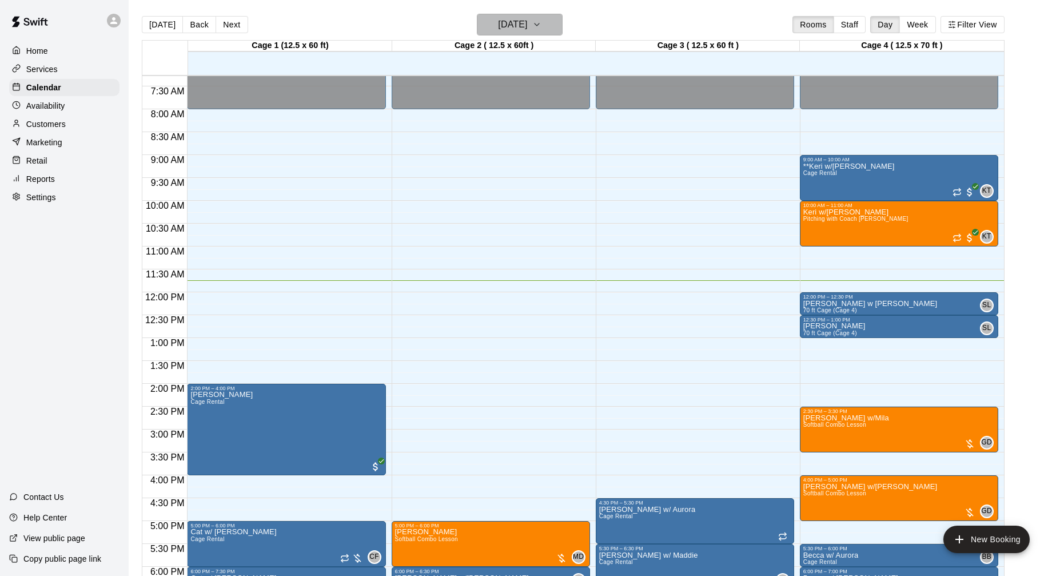
click at [498, 26] on h6 "[DATE]" at bounding box center [512, 25] width 29 height 16
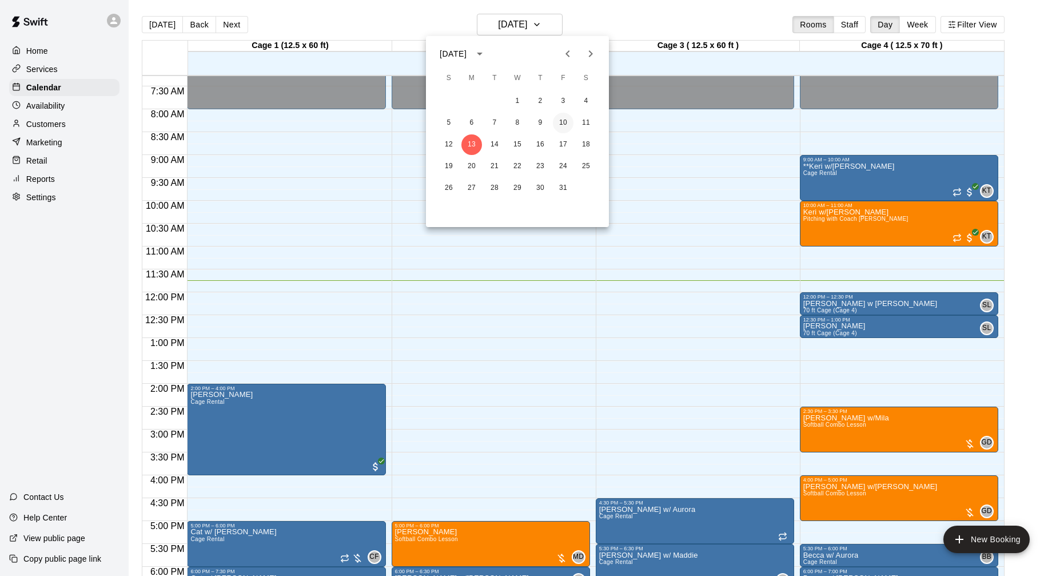
click at [568, 122] on button "10" at bounding box center [563, 123] width 21 height 21
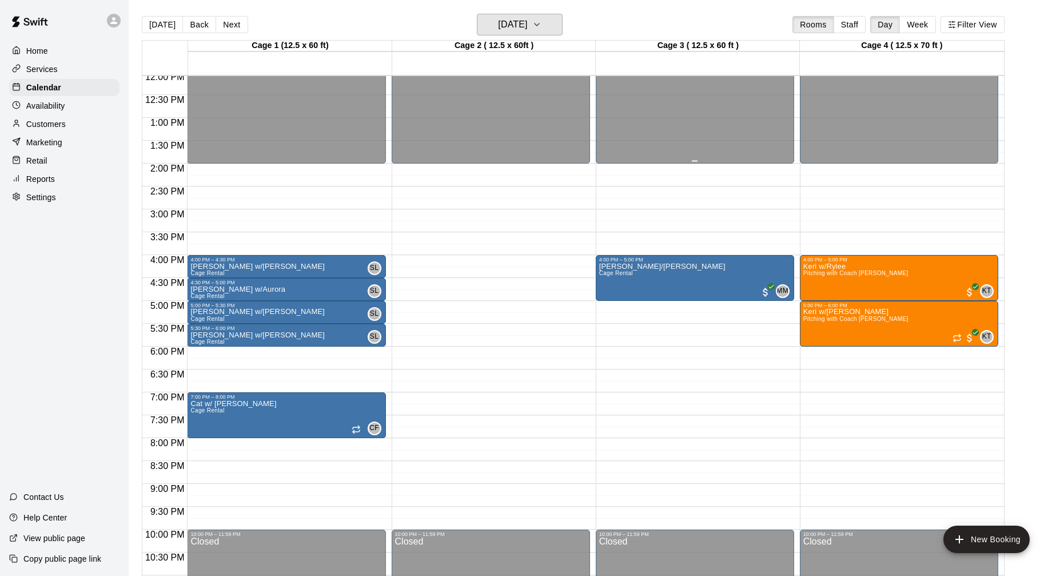
scroll to position [570, 0]
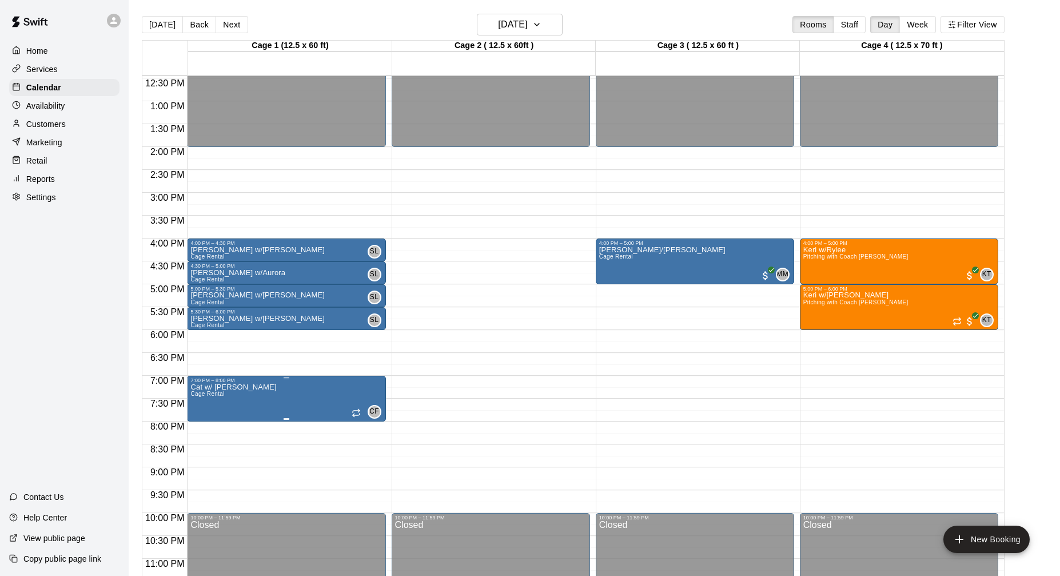
click at [205, 423] on img "edit" at bounding box center [202, 422] width 13 height 13
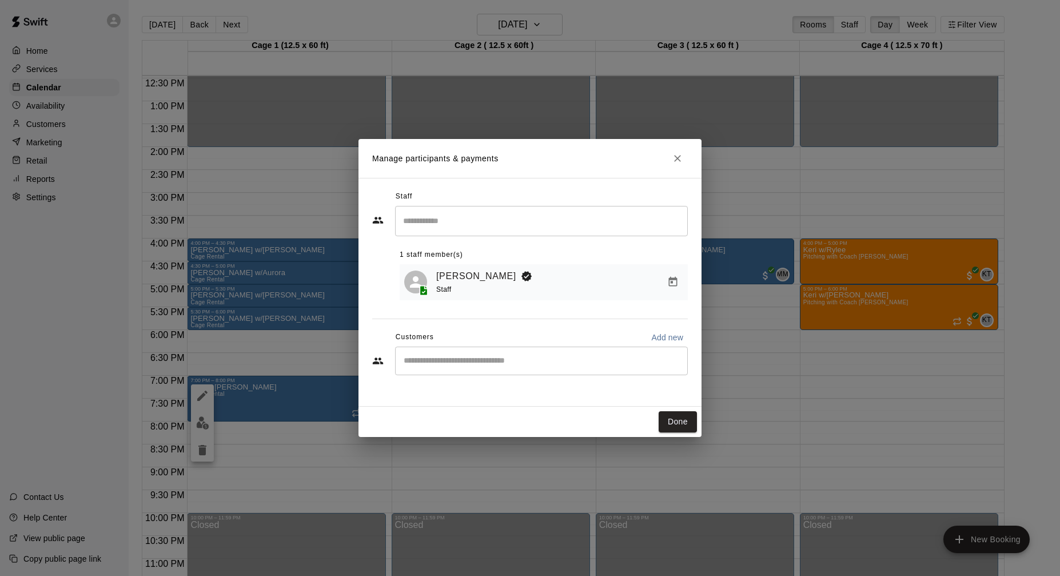
click at [472, 367] on div "​" at bounding box center [541, 361] width 293 height 29
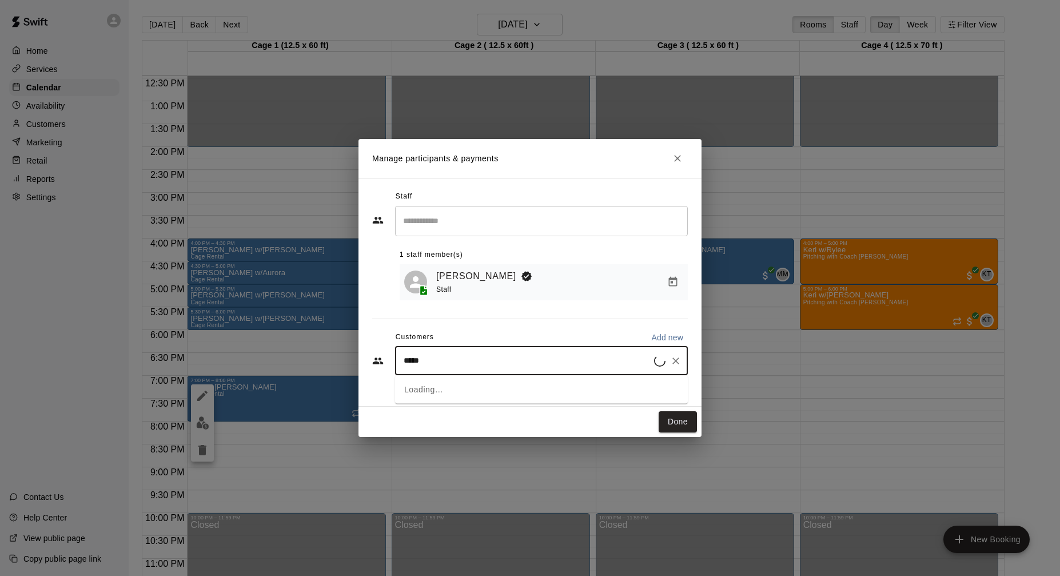
type input "******"
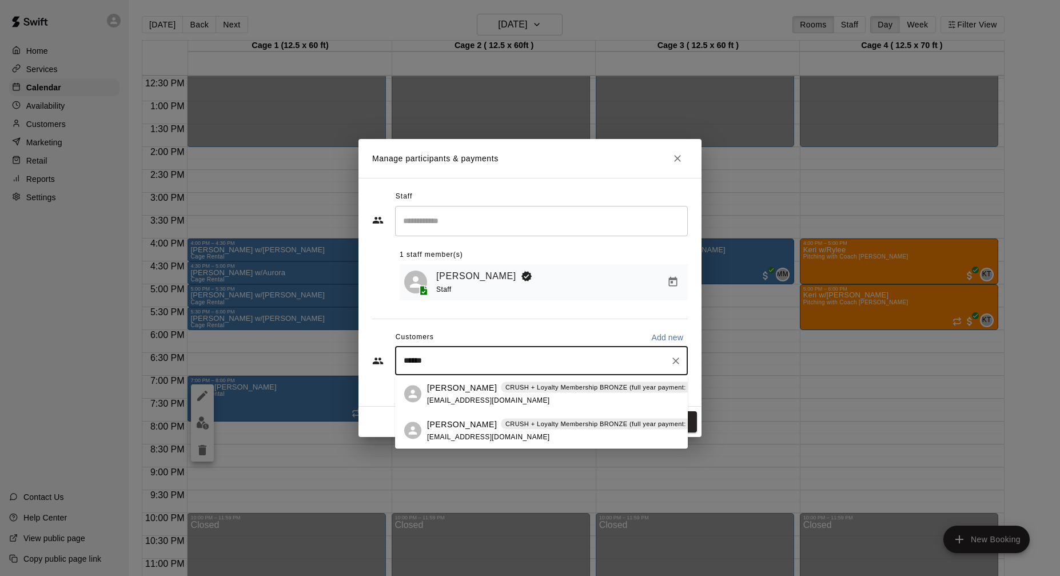
click at [465, 392] on p "[PERSON_NAME]" at bounding box center [462, 387] width 70 height 12
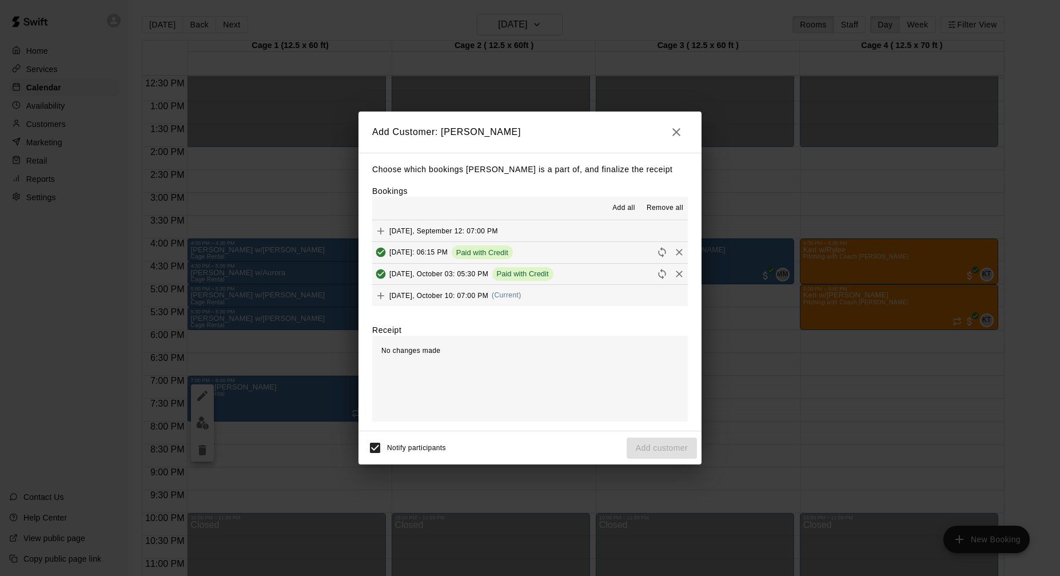
click at [424, 302] on div "[DATE], October 10: 07:00 PM (Current)" at bounding box center [446, 295] width 149 height 17
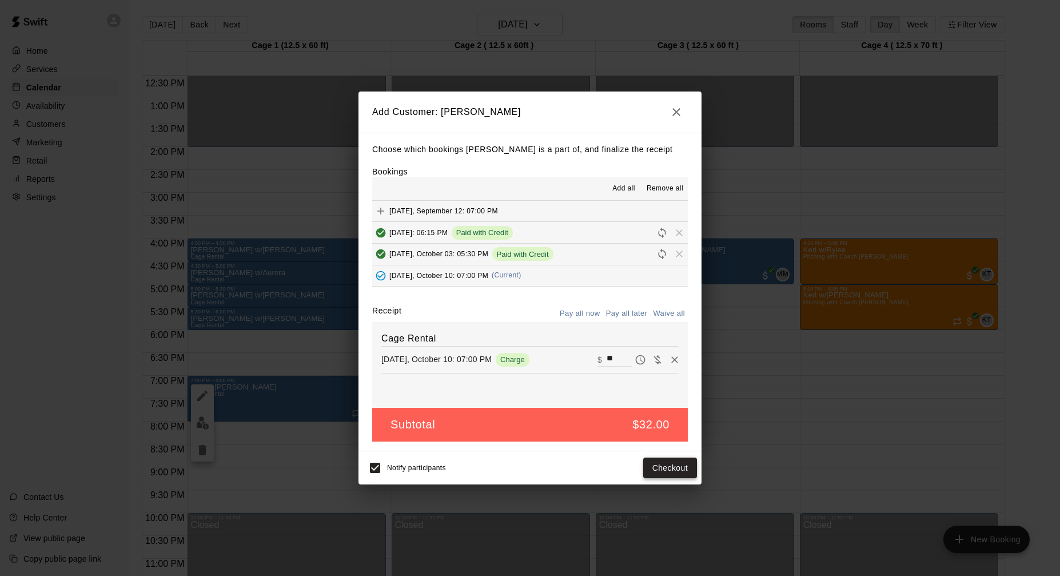
click at [688, 468] on button "Checkout" at bounding box center [670, 467] width 54 height 21
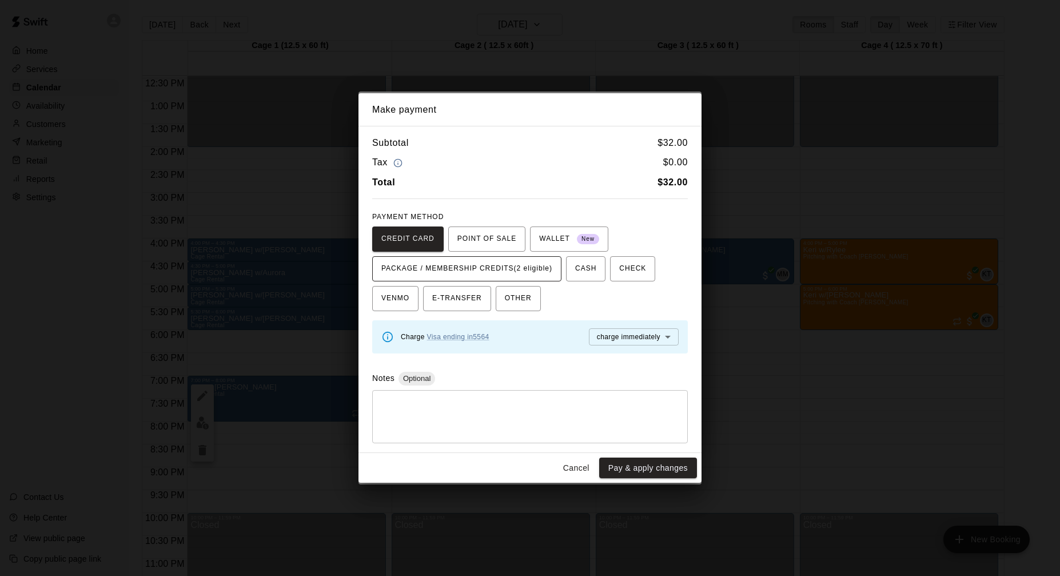
click at [559, 272] on button "PACKAGE / MEMBERSHIP CREDITS (2 eligible)" at bounding box center [466, 268] width 189 height 25
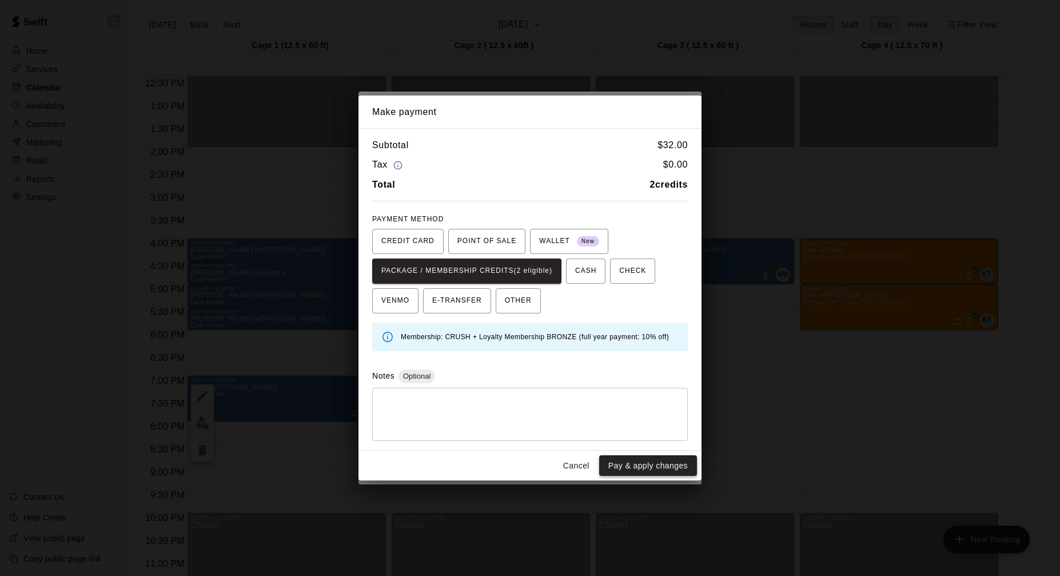
click at [620, 463] on button "Pay & apply changes" at bounding box center [648, 465] width 98 height 21
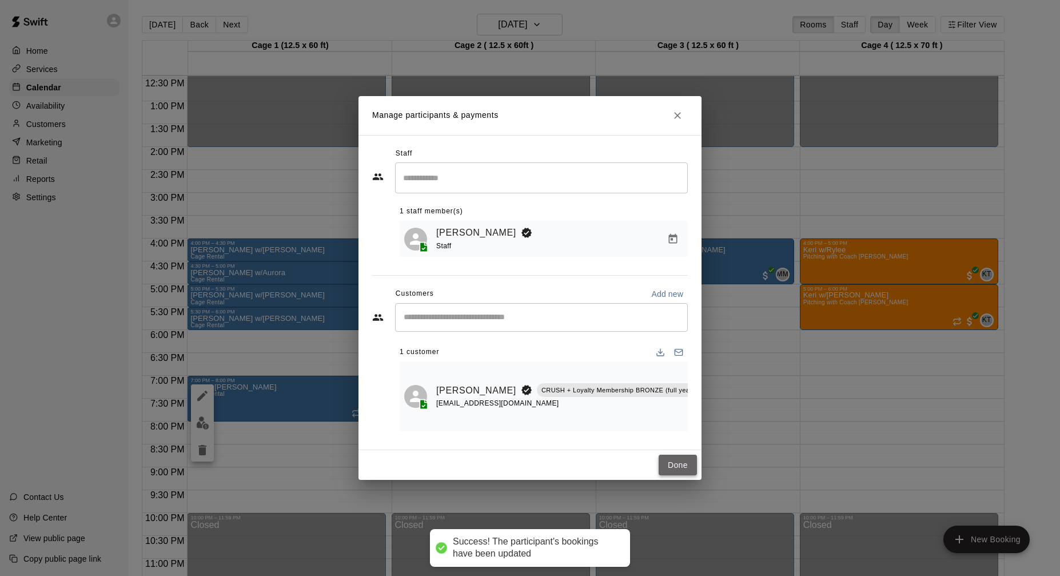
click at [670, 461] on button "Done" at bounding box center [678, 465] width 38 height 21
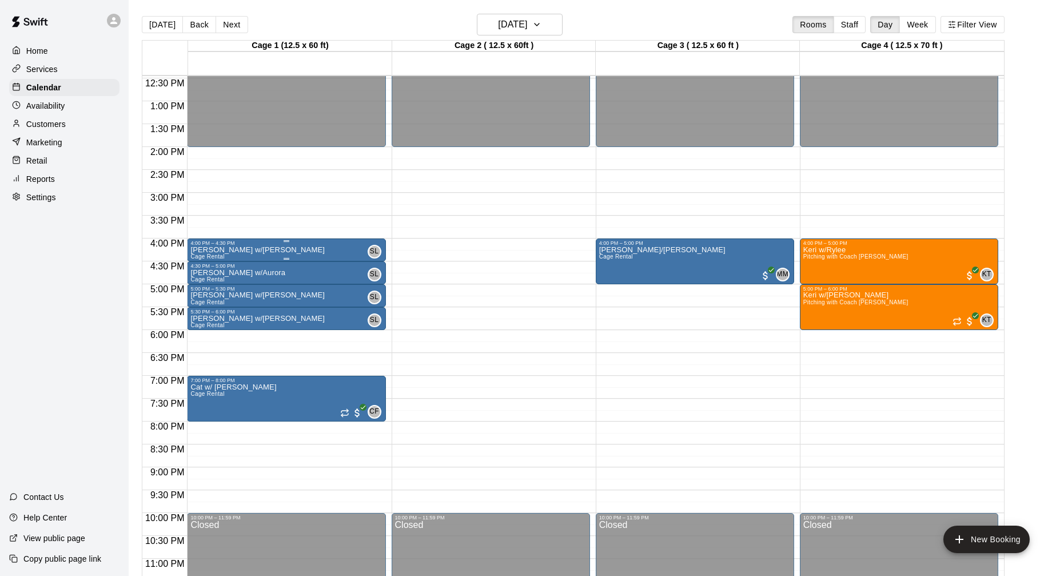
click at [250, 251] on div "[PERSON_NAME] w/[PERSON_NAME] Rental SL 0" at bounding box center [286, 534] width 192 height 576
click at [206, 284] on img "edit" at bounding box center [202, 284] width 13 height 13
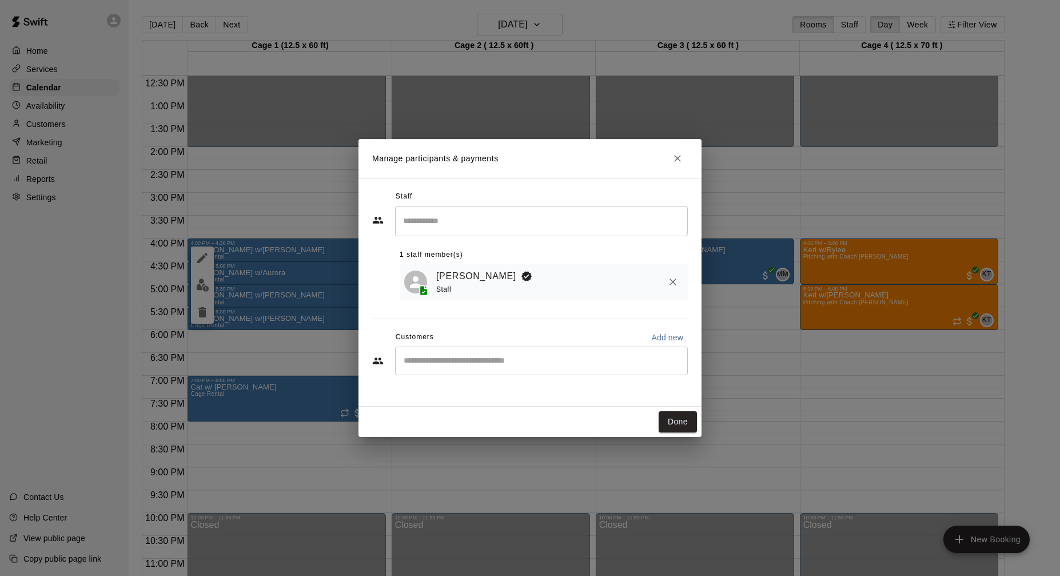
click at [545, 359] on input "Start typing to search customers..." at bounding box center [541, 360] width 282 height 11
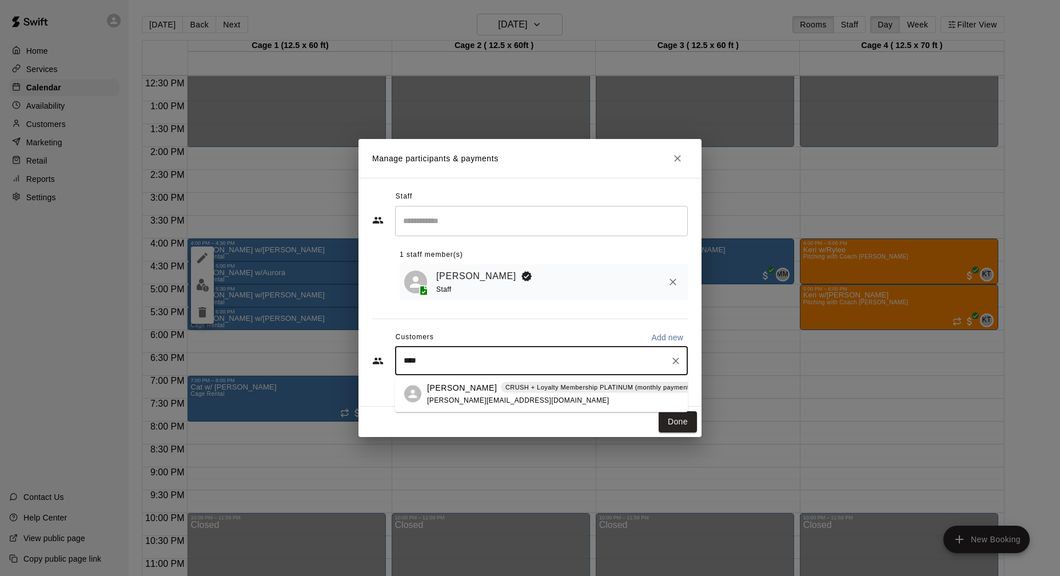
type input "*****"
click at [491, 394] on div "[PERSON_NAME] CRUSH + Loyalty Membership PLATINUM (monthly payment) [PERSON_NAM…" at bounding box center [561, 393] width 269 height 25
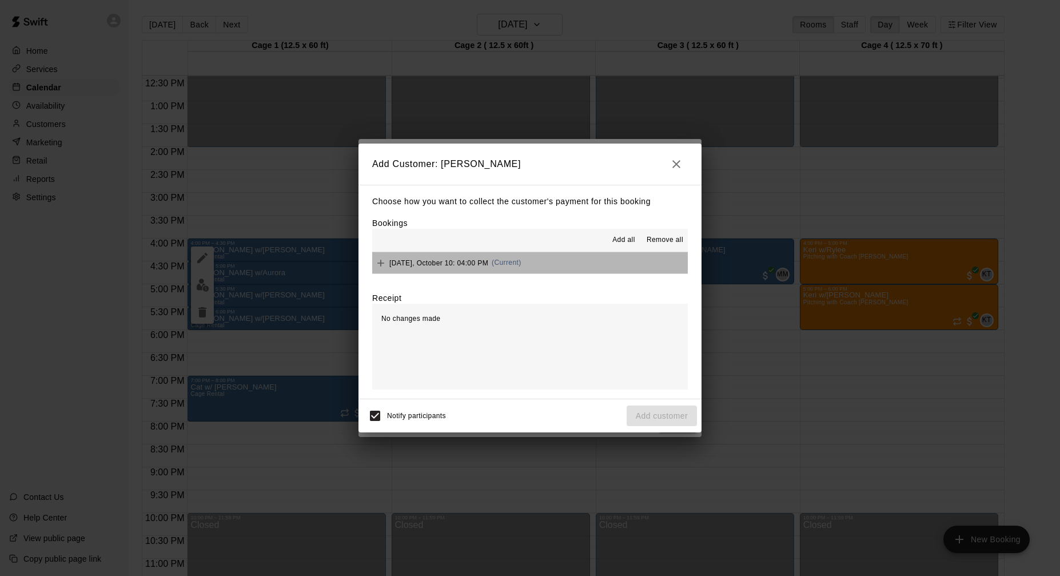
click at [554, 260] on button "[DATE], October 10: 04:00 PM (Current)" at bounding box center [530, 262] width 316 height 21
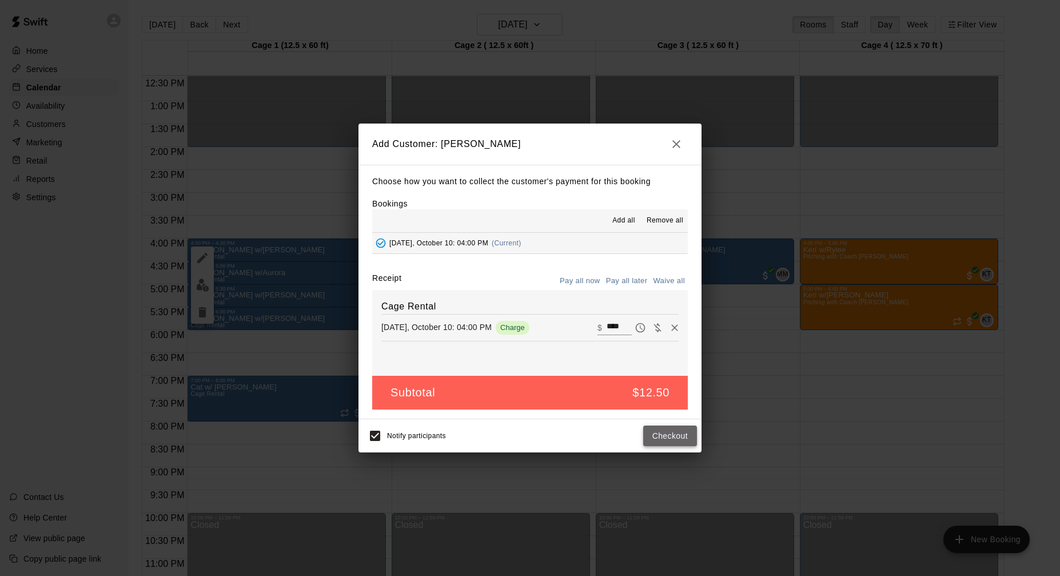
click at [664, 441] on button "Checkout" at bounding box center [670, 435] width 54 height 21
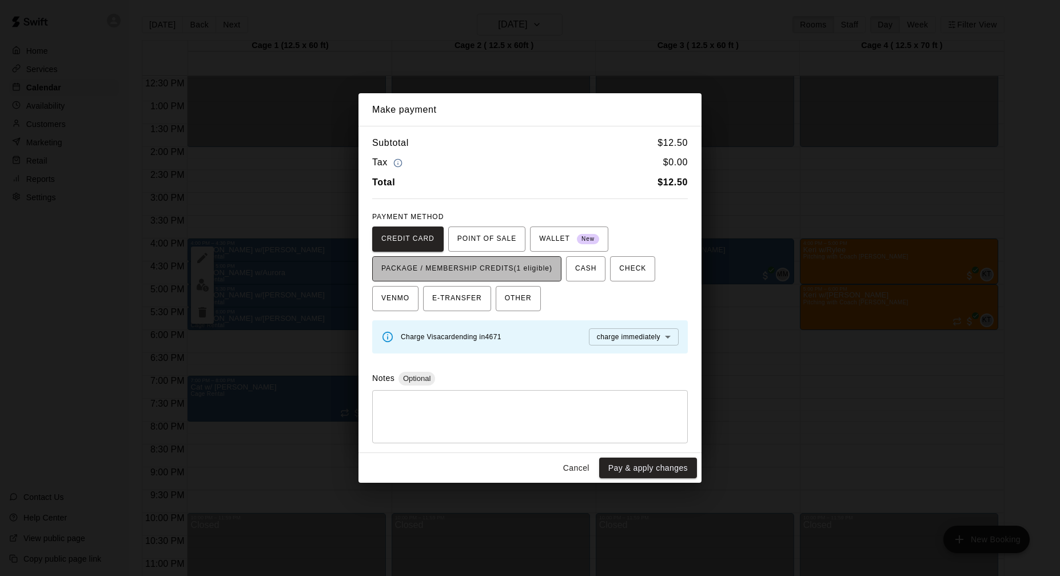
click at [518, 274] on span "PACKAGE / MEMBERSHIP CREDITS (1 eligible)" at bounding box center [466, 269] width 171 height 18
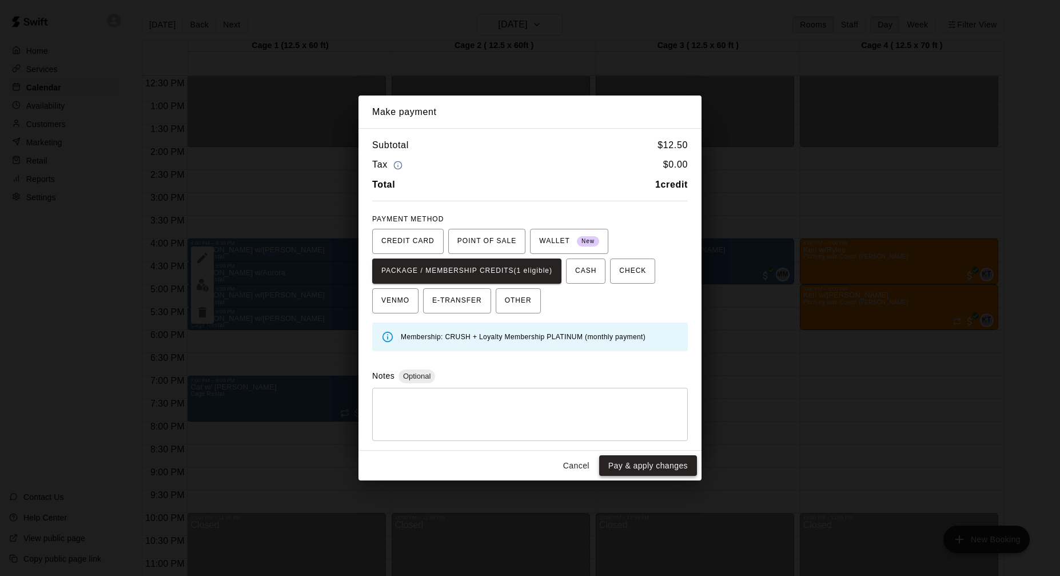
click at [682, 473] on button "Pay & apply changes" at bounding box center [648, 465] width 98 height 21
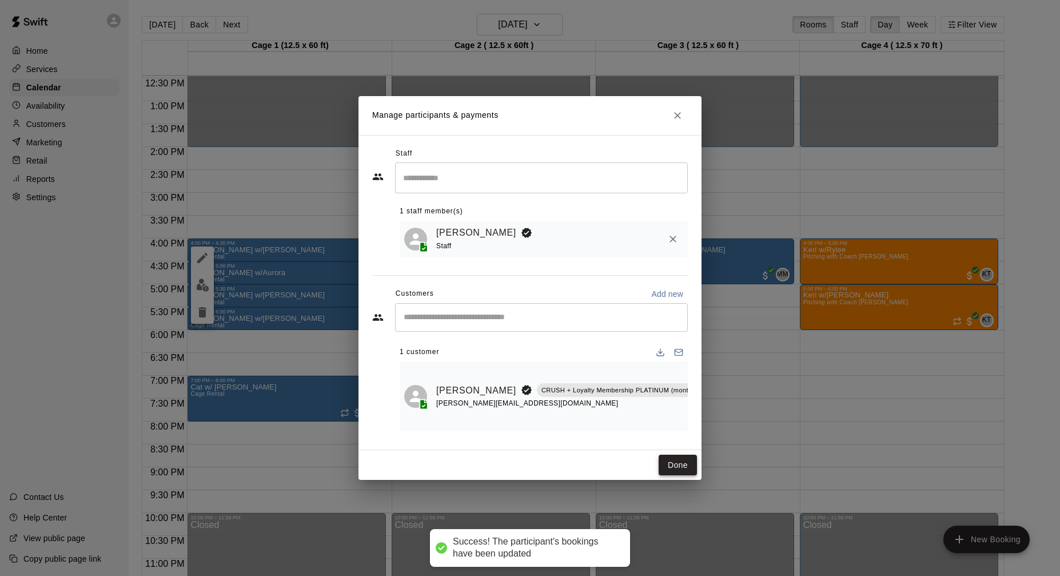
click at [683, 469] on button "Done" at bounding box center [678, 465] width 38 height 21
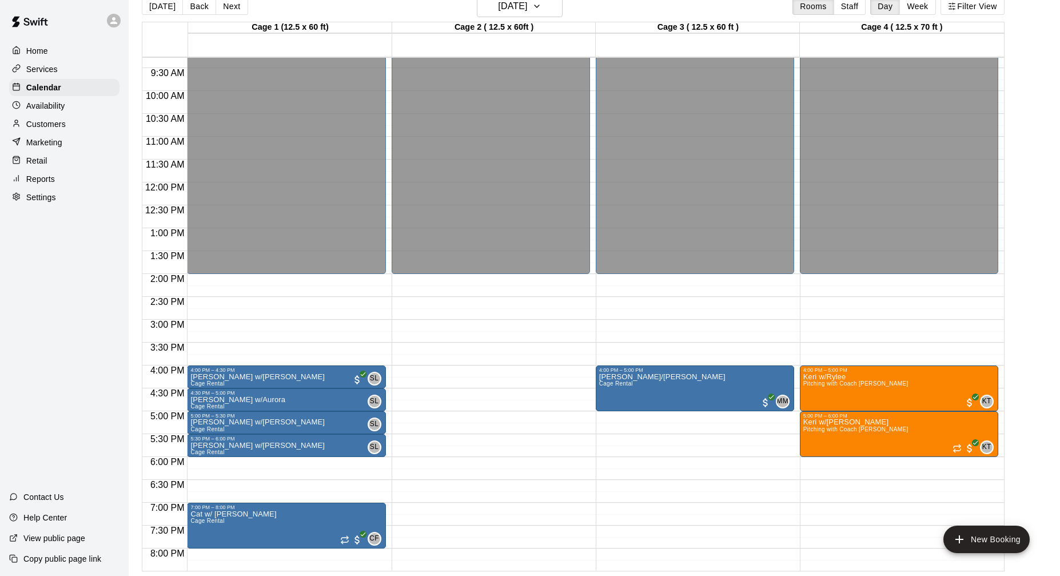
scroll to position [421, 0]
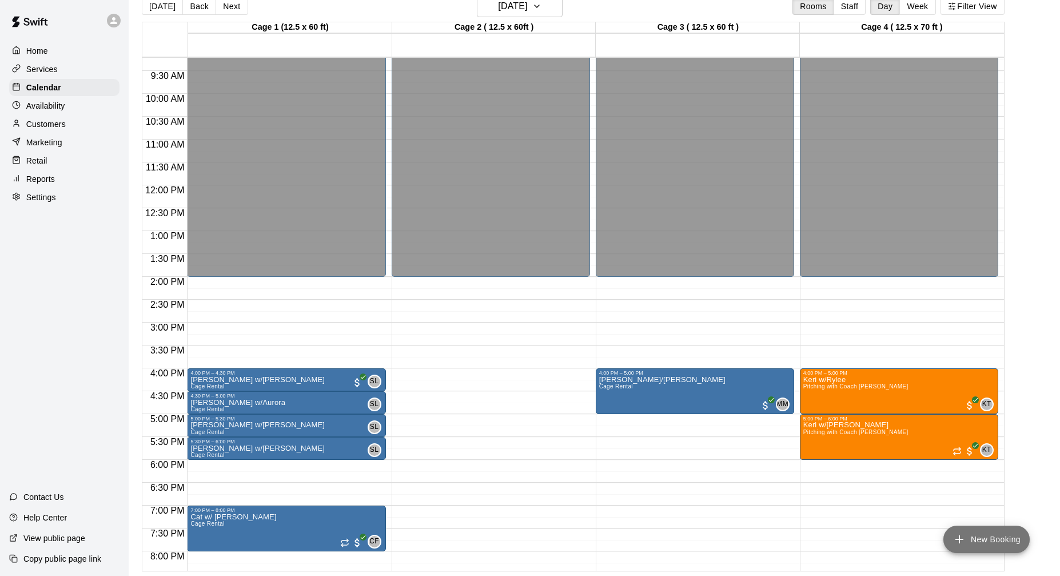
click at [974, 536] on button "New Booking" at bounding box center [987, 539] width 86 height 27
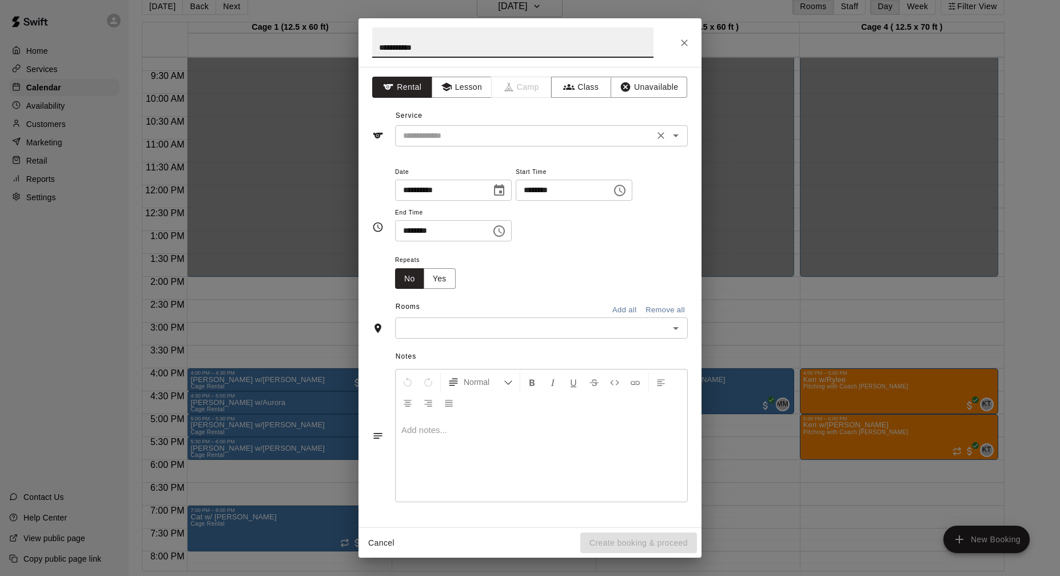
type input "**********"
click at [531, 138] on input "text" at bounding box center [525, 136] width 252 height 14
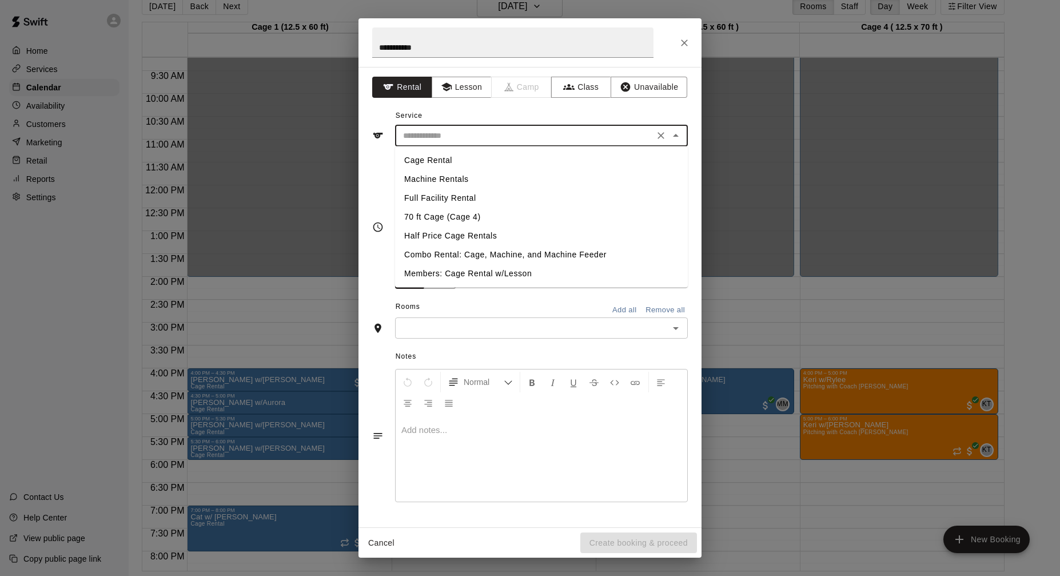
click at [410, 158] on li "Cage Rental" at bounding box center [541, 160] width 293 height 19
type input "**********"
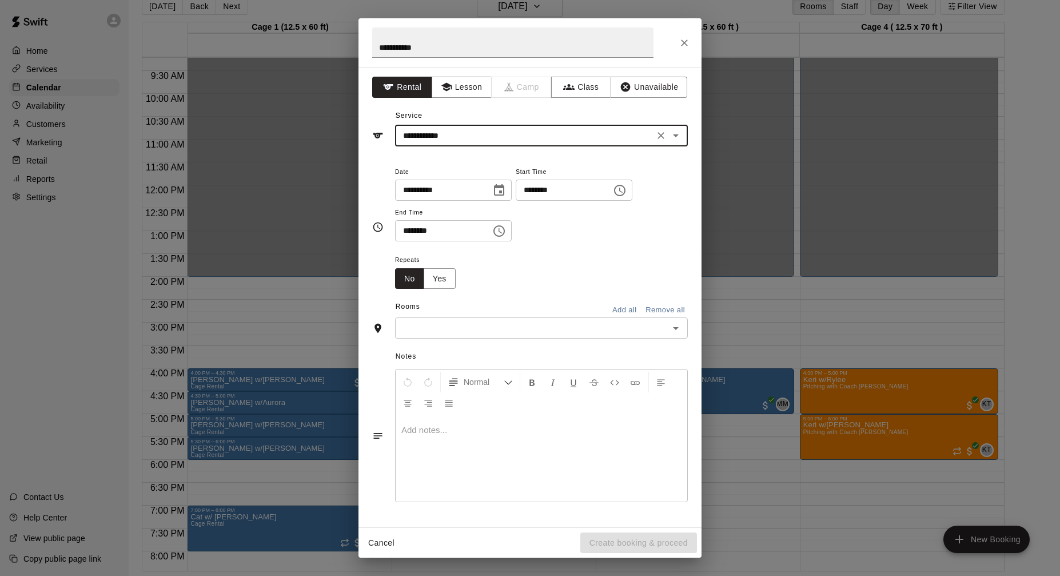
click at [535, 189] on input "********" at bounding box center [560, 190] width 88 height 21
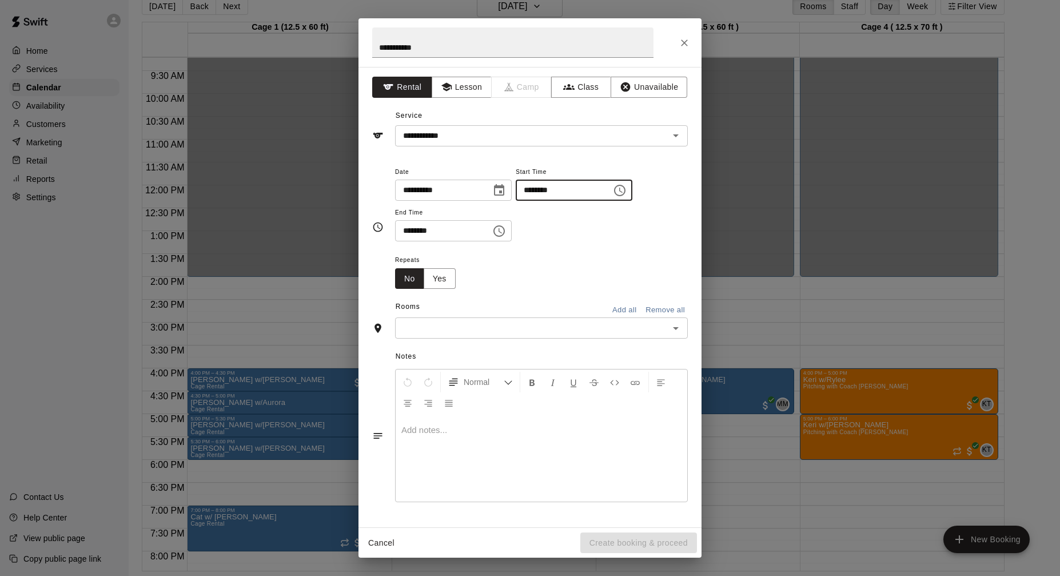
click at [558, 191] on input "********" at bounding box center [560, 190] width 88 height 21
type input "********"
click at [411, 229] on input "********" at bounding box center [439, 230] width 88 height 21
type input "********"
click at [480, 325] on input "text" at bounding box center [532, 328] width 267 height 14
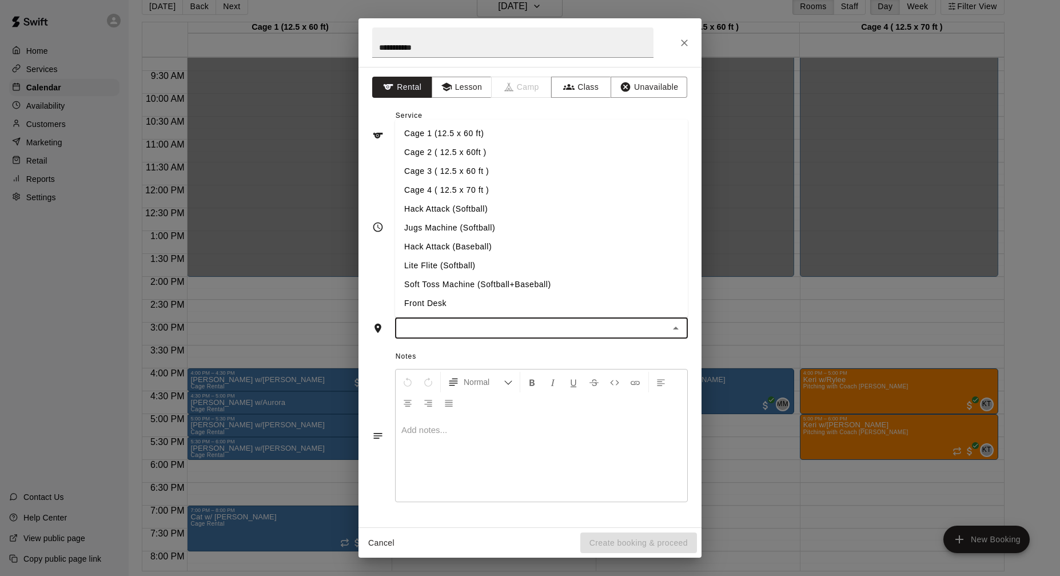
click at [442, 138] on li "Cage 1 (12.5 x 60 ft)" at bounding box center [541, 133] width 293 height 19
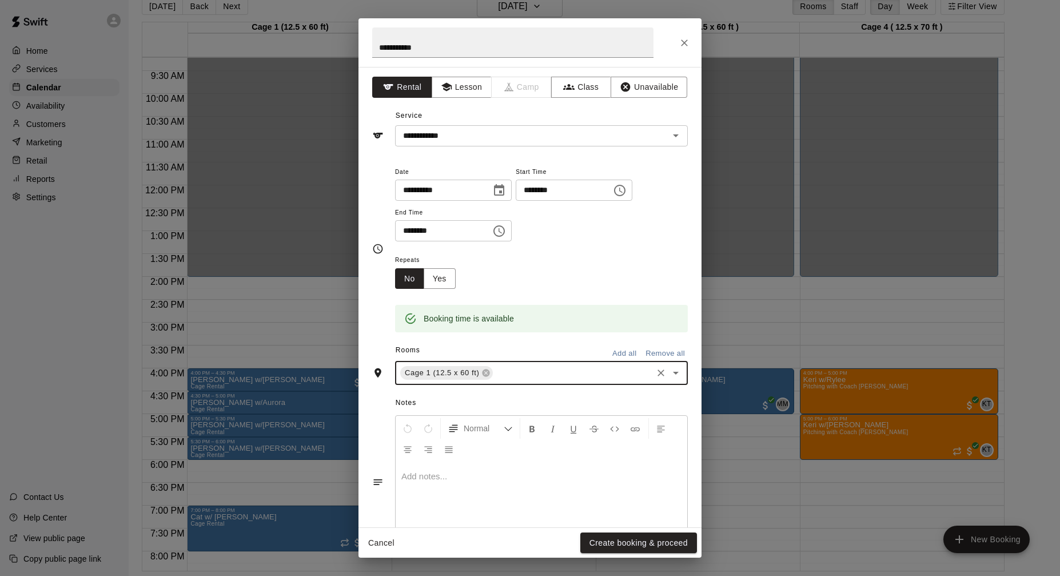
drag, startPoint x: 620, startPoint y: 539, endPoint x: 636, endPoint y: 528, distance: 18.9
click at [621, 539] on button "Create booking & proceed" at bounding box center [638, 542] width 117 height 21
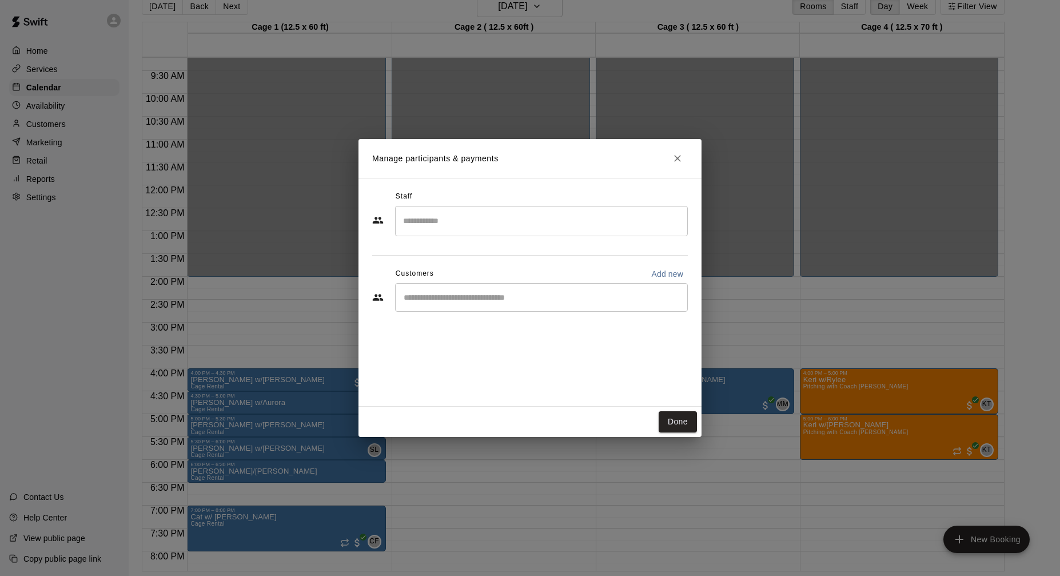
click at [472, 297] on input "Start typing to search customers..." at bounding box center [541, 297] width 282 height 11
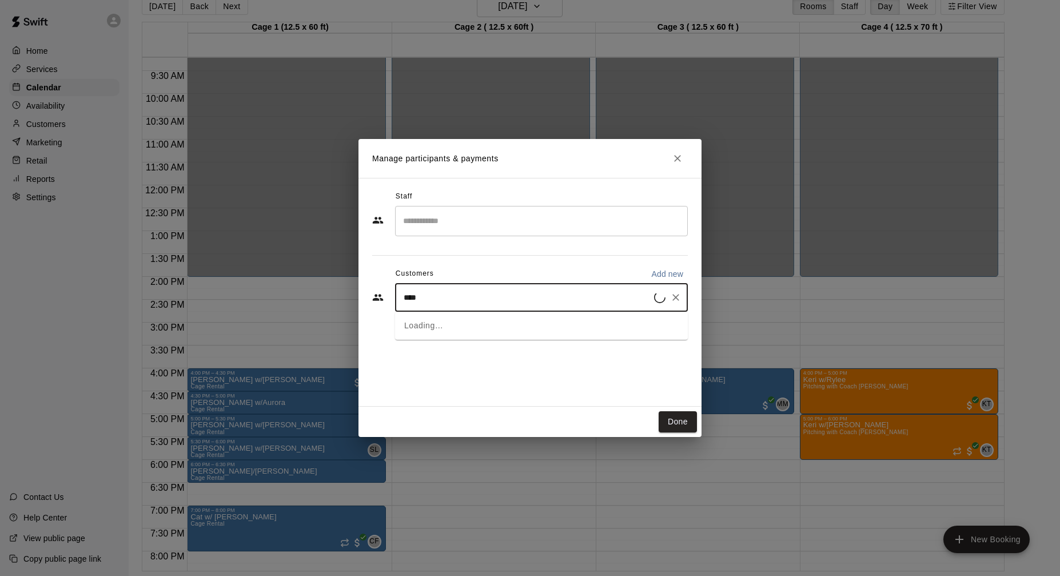
type input "*****"
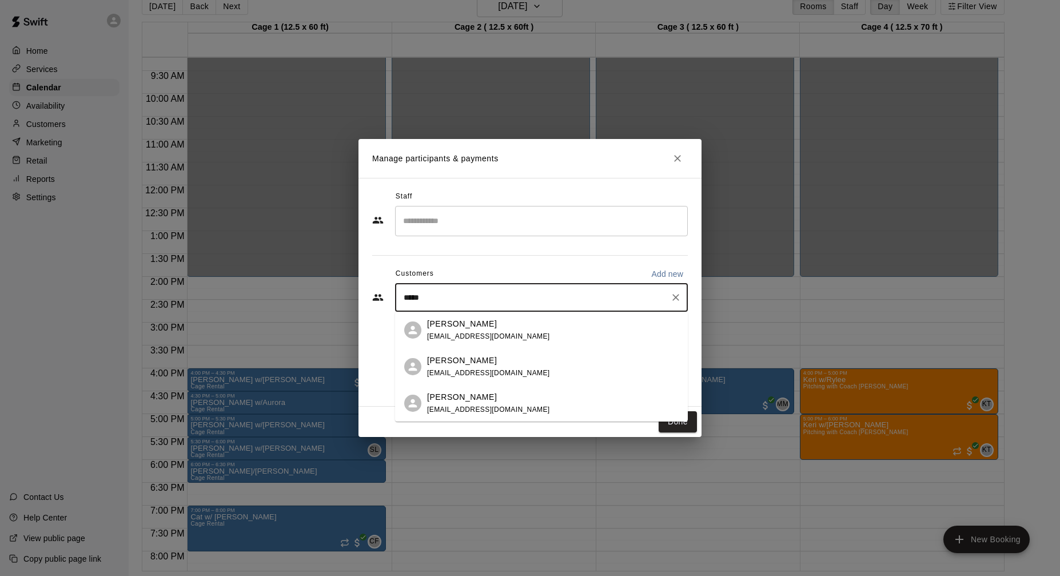
click at [496, 363] on div "[PERSON_NAME]" at bounding box center [488, 361] width 123 height 12
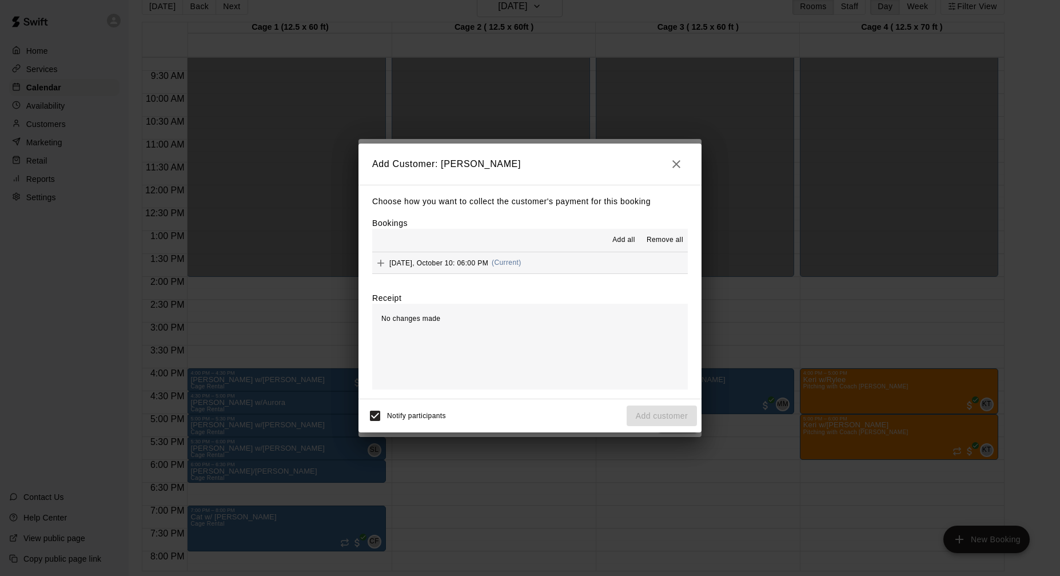
click at [566, 262] on button "[DATE], October 10: 06:00 PM (Current)" at bounding box center [530, 262] width 316 height 21
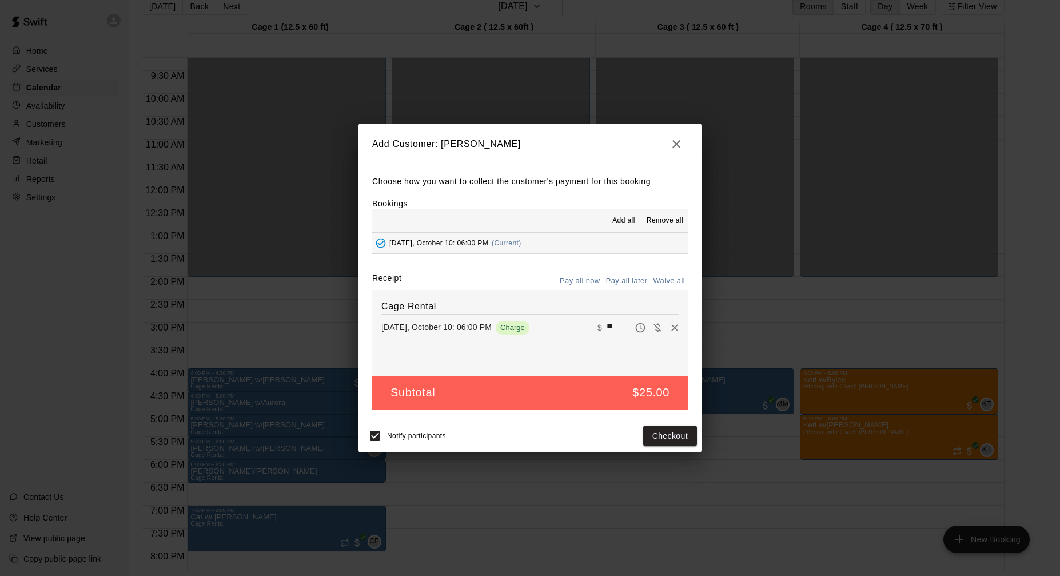
click at [656, 144] on h2 "Add Customer: [PERSON_NAME]" at bounding box center [530, 144] width 343 height 41
click at [668, 142] on button "button" at bounding box center [676, 144] width 23 height 23
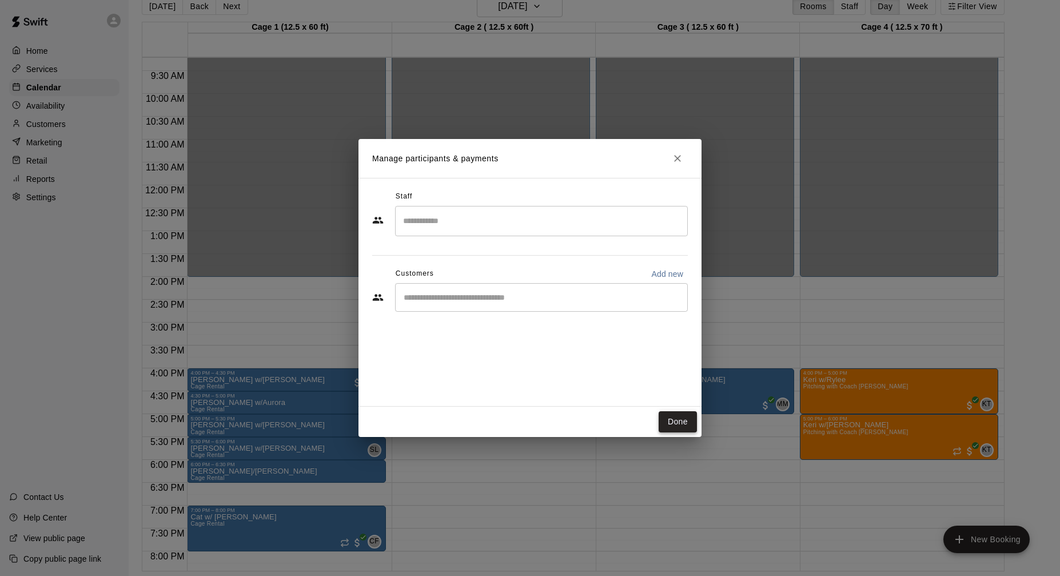
click at [687, 417] on button "Done" at bounding box center [678, 421] width 38 height 21
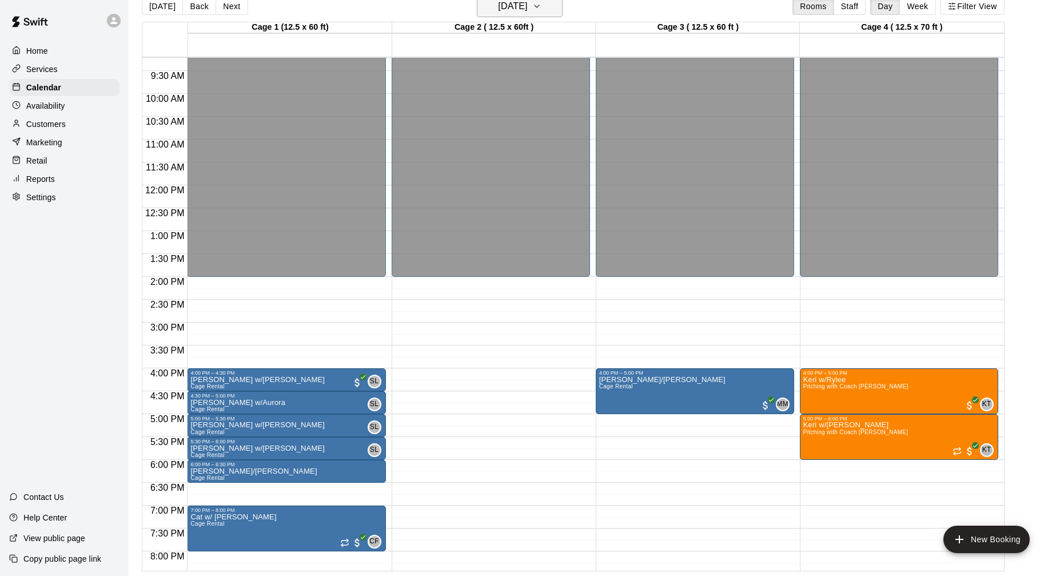
click at [542, 5] on icon "button" at bounding box center [536, 6] width 9 height 14
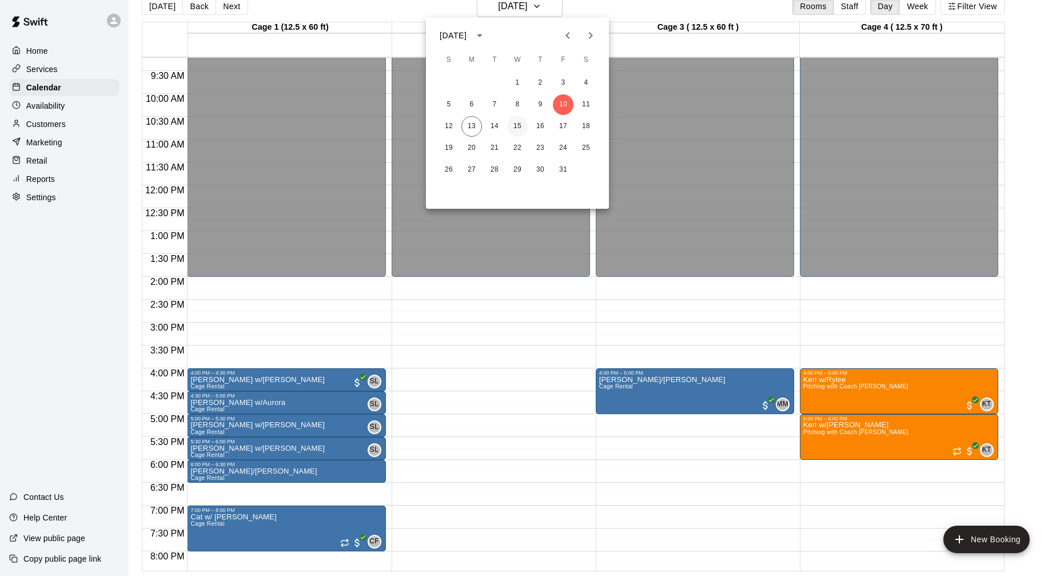
click at [520, 124] on button "15" at bounding box center [517, 126] width 21 height 21
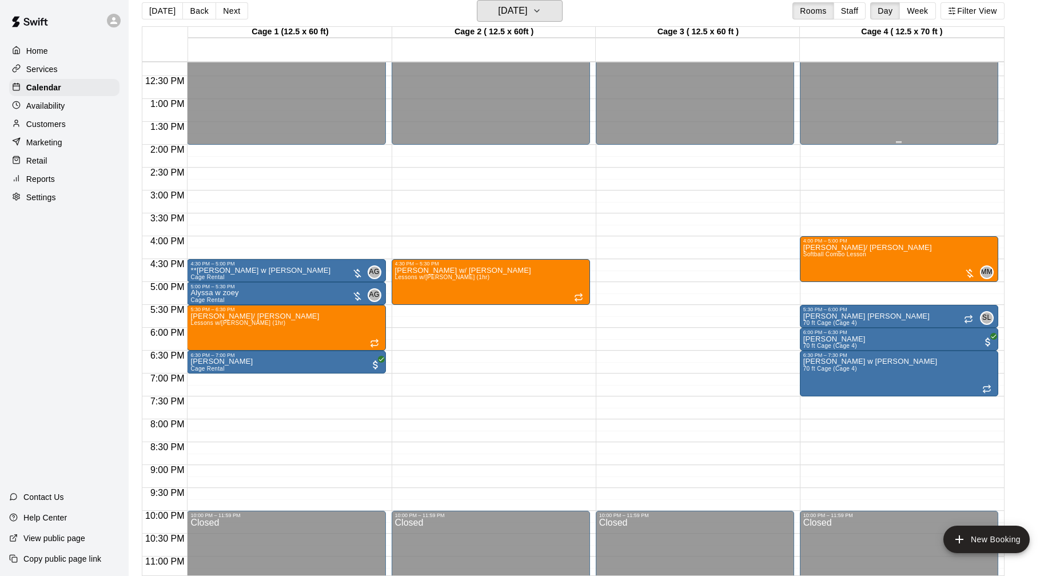
scroll to position [563, 0]
